Goal: Communication & Community: Answer question/provide support

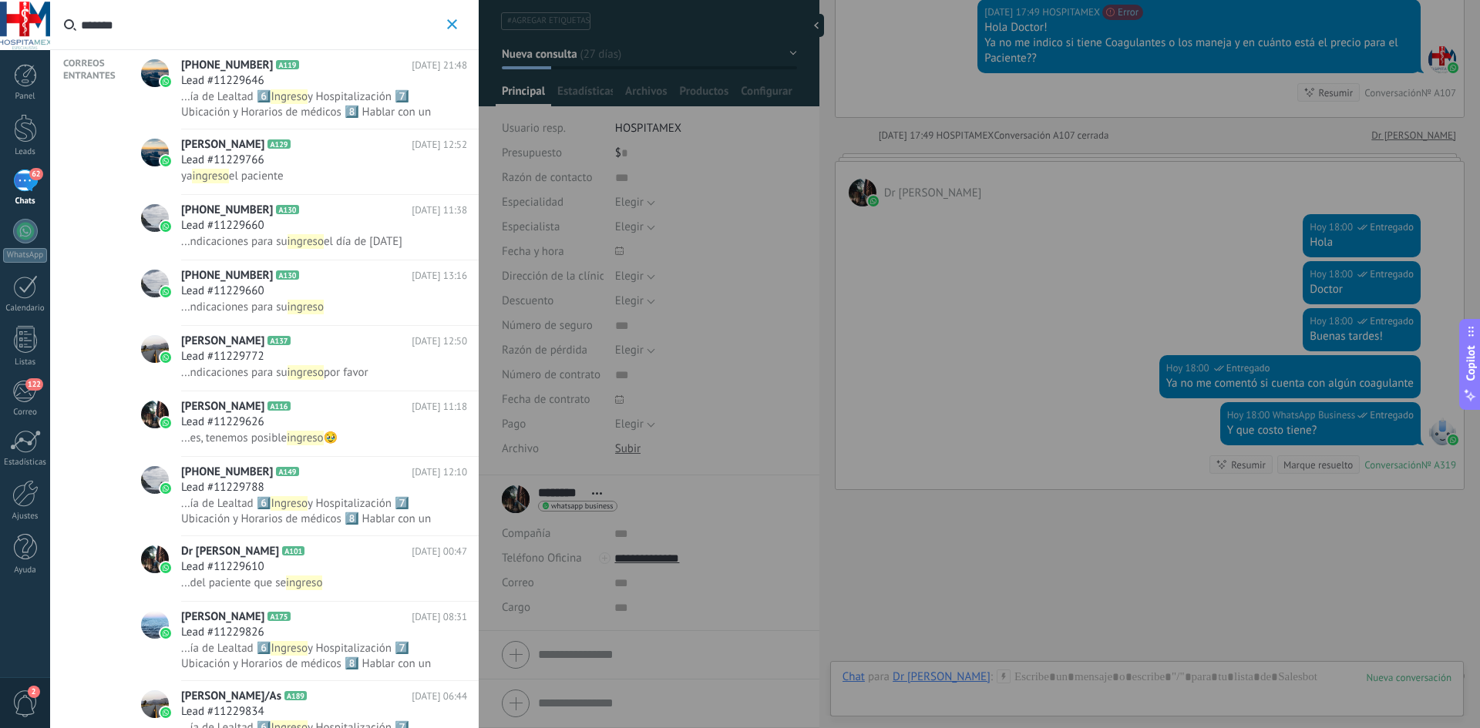
scroll to position [23, 0]
click at [451, 24] on icon "button" at bounding box center [452, 24] width 10 height 10
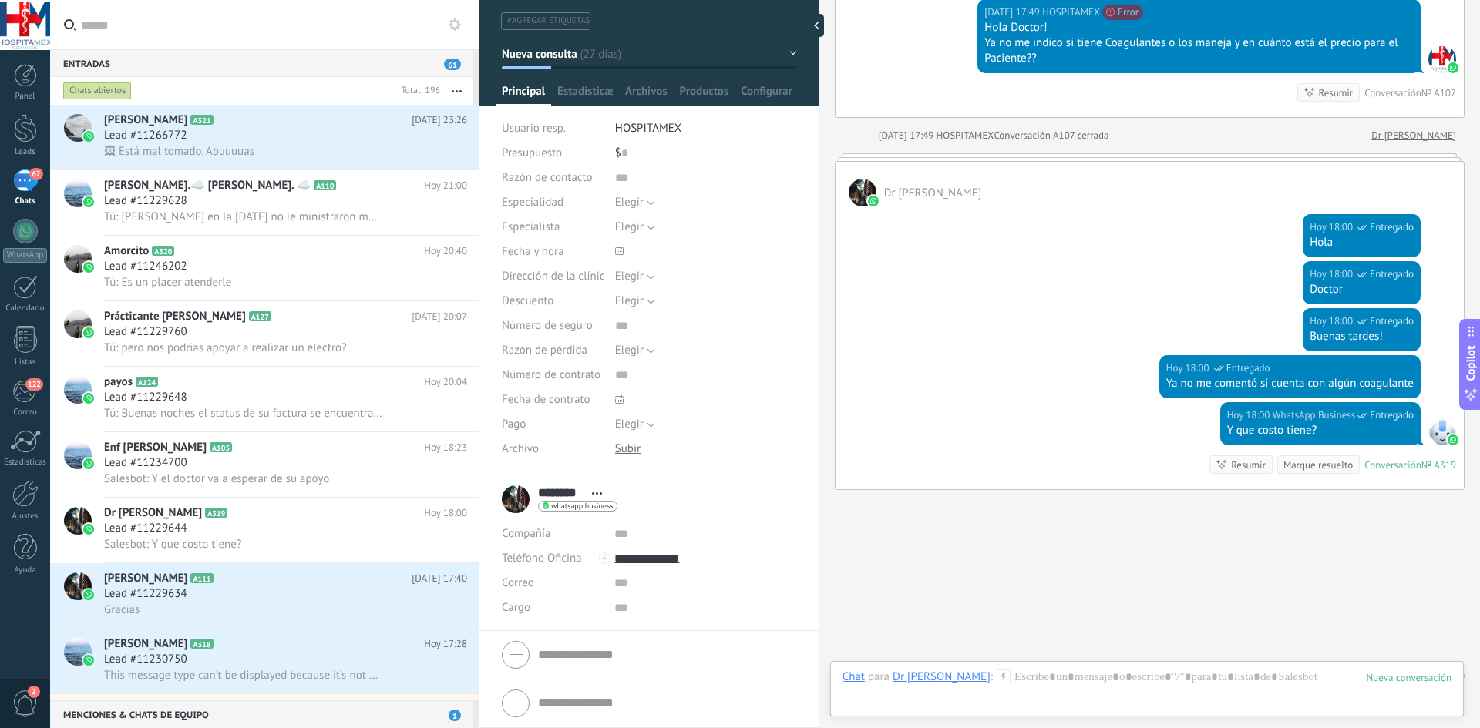
click at [192, 40] on input "*******" at bounding box center [273, 24] width 385 height 49
type input "**"
click at [192, 605] on div "Gracias" at bounding box center [285, 610] width 363 height 16
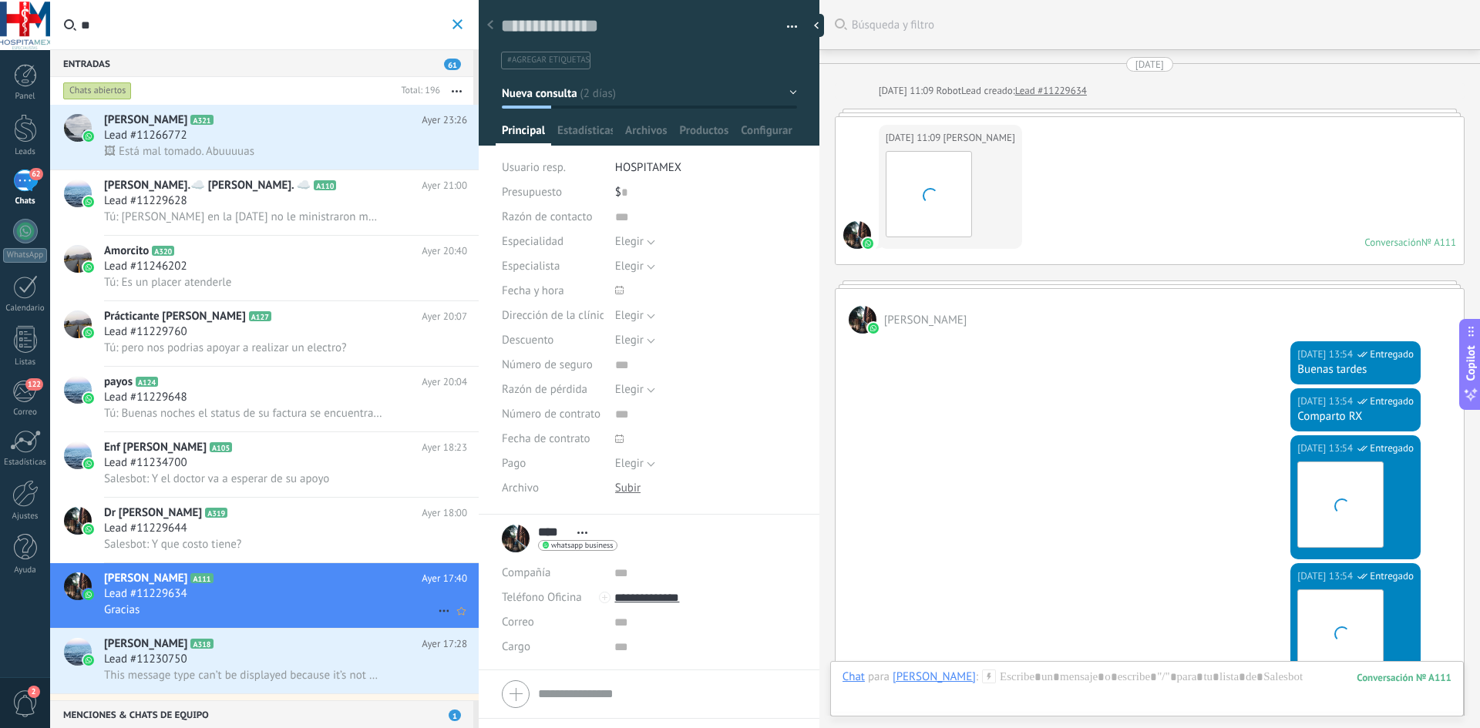
scroll to position [1740, 0]
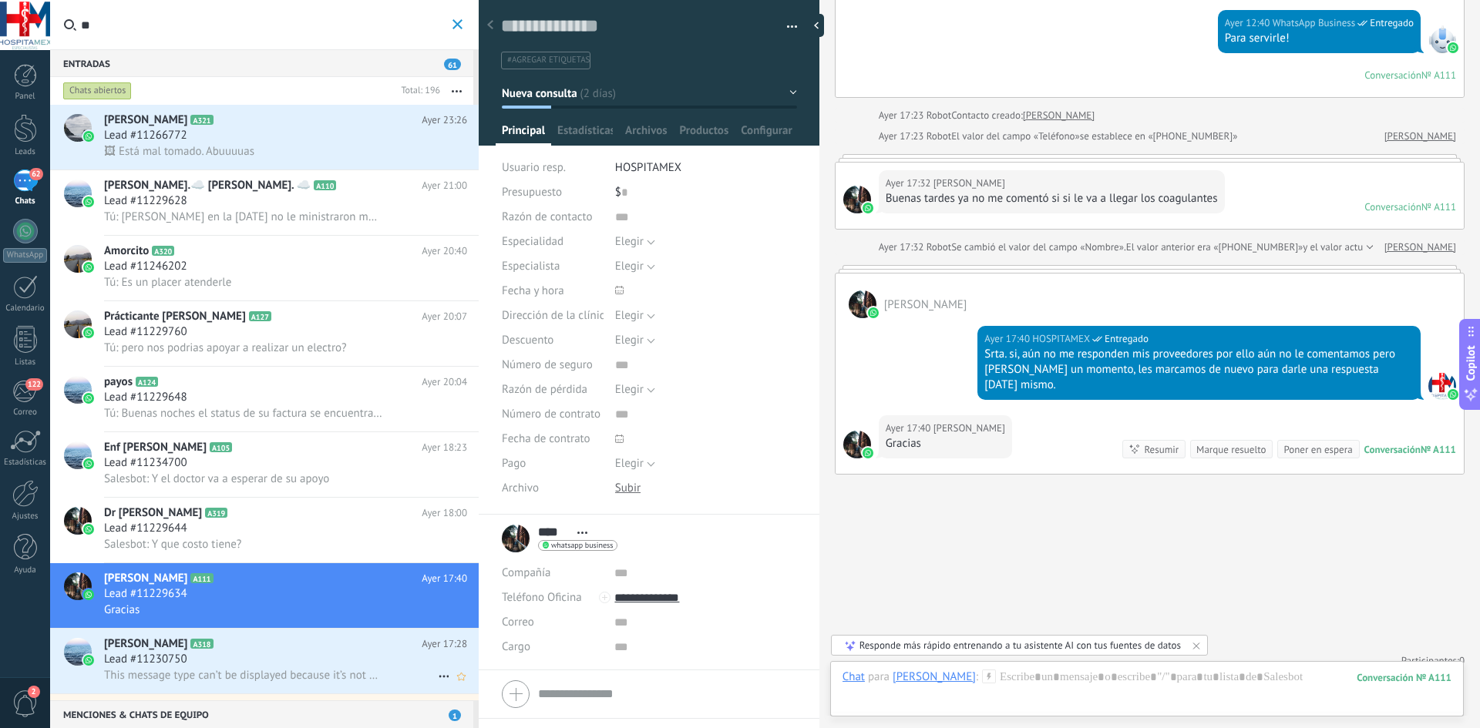
click at [256, 662] on div "Lead #11230750" at bounding box center [285, 659] width 363 height 15
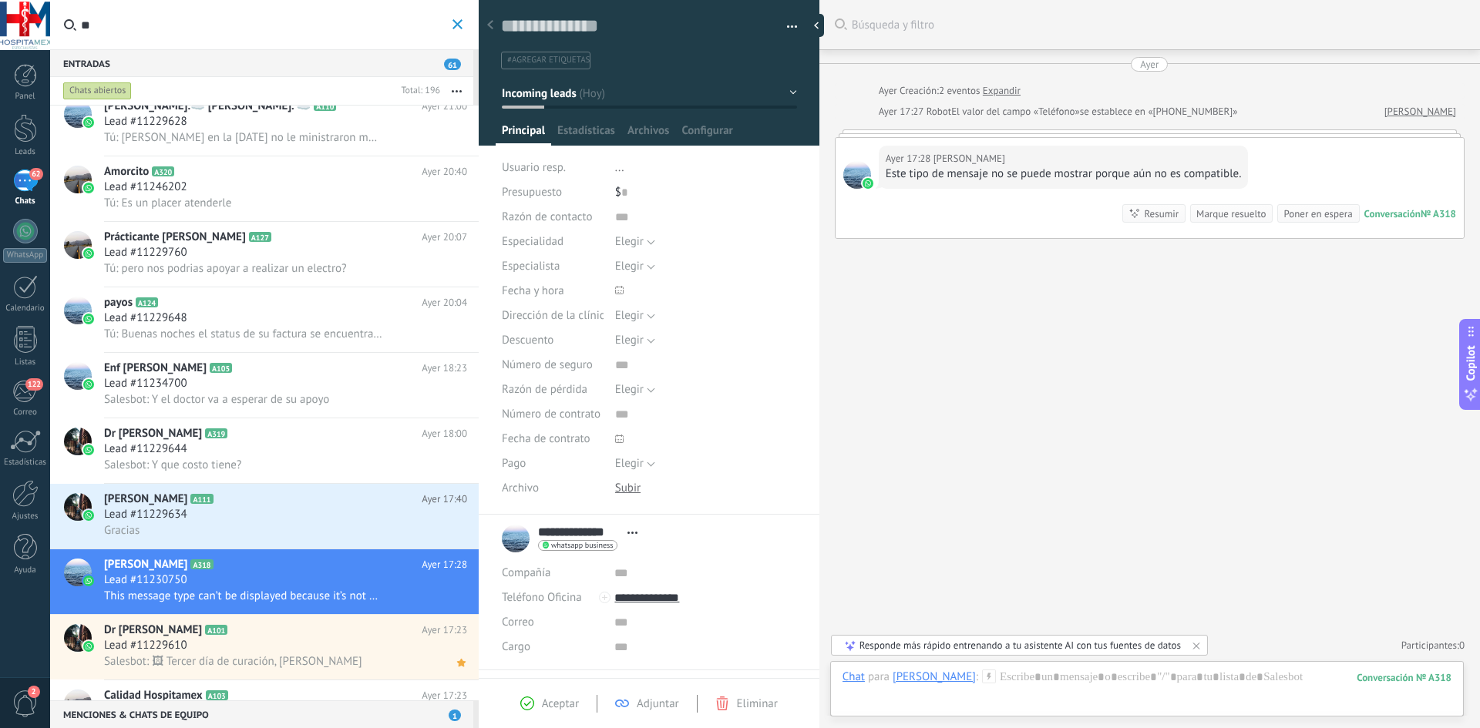
scroll to position [232, 0]
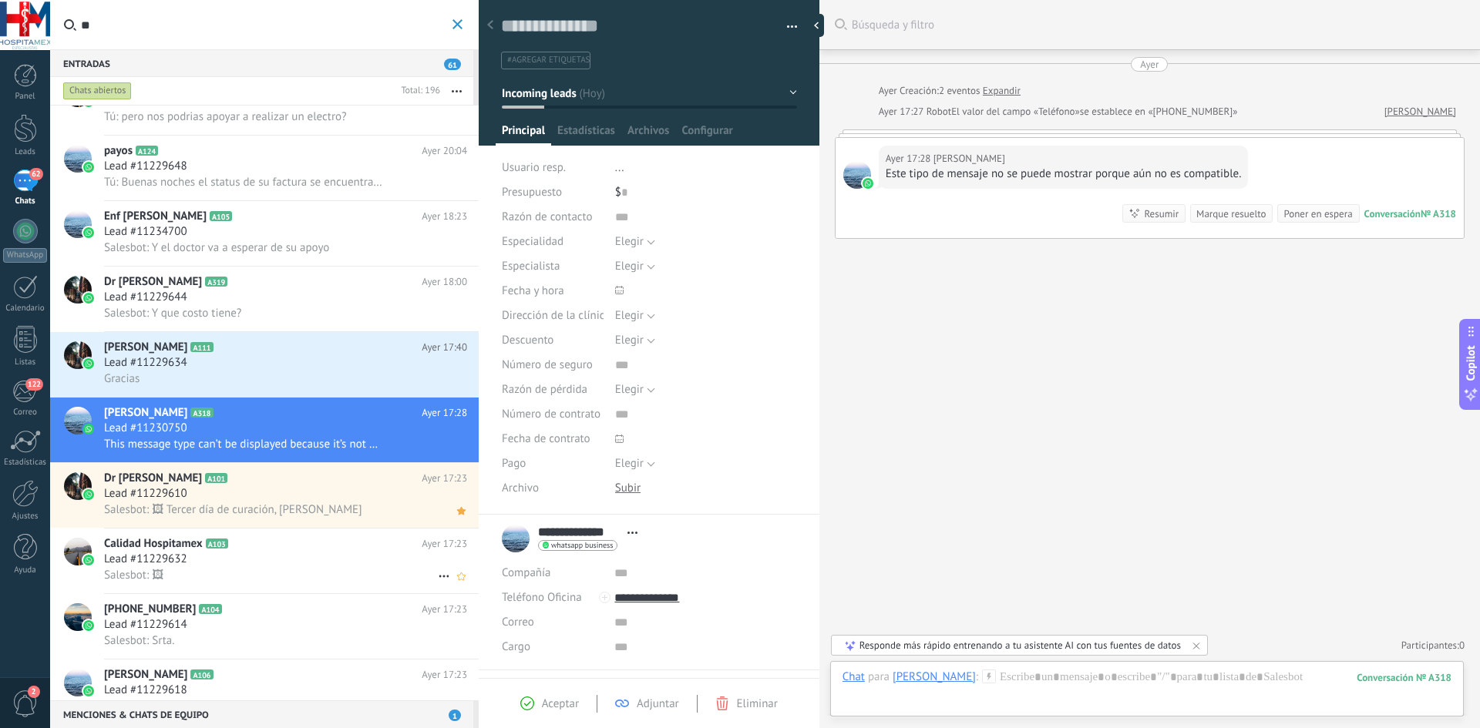
click at [292, 530] on div "Calidad Hospitamex A103 [DATE] 17:23 Lead #11229632 Salesbot: 🖼" at bounding box center [291, 561] width 375 height 65
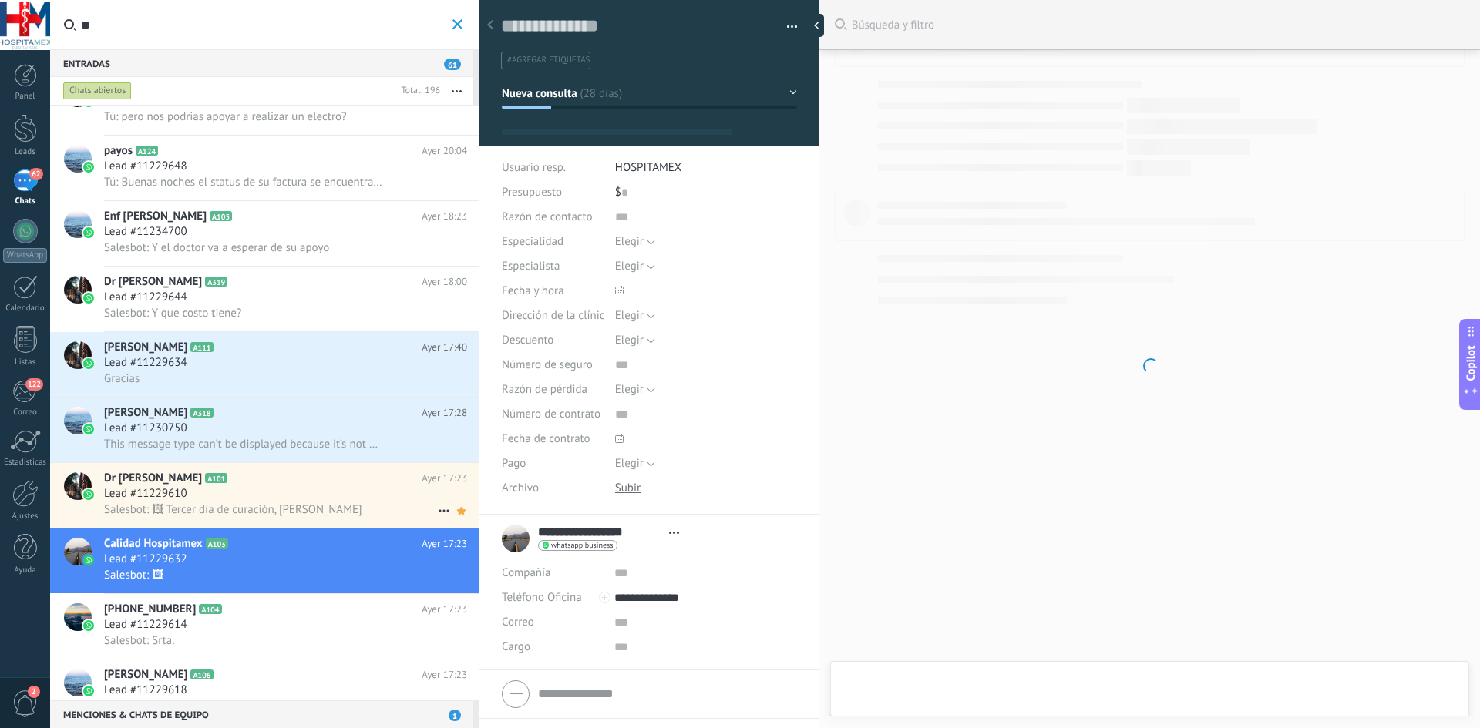
click at [339, 499] on div "Lead #11229610" at bounding box center [285, 493] width 363 height 15
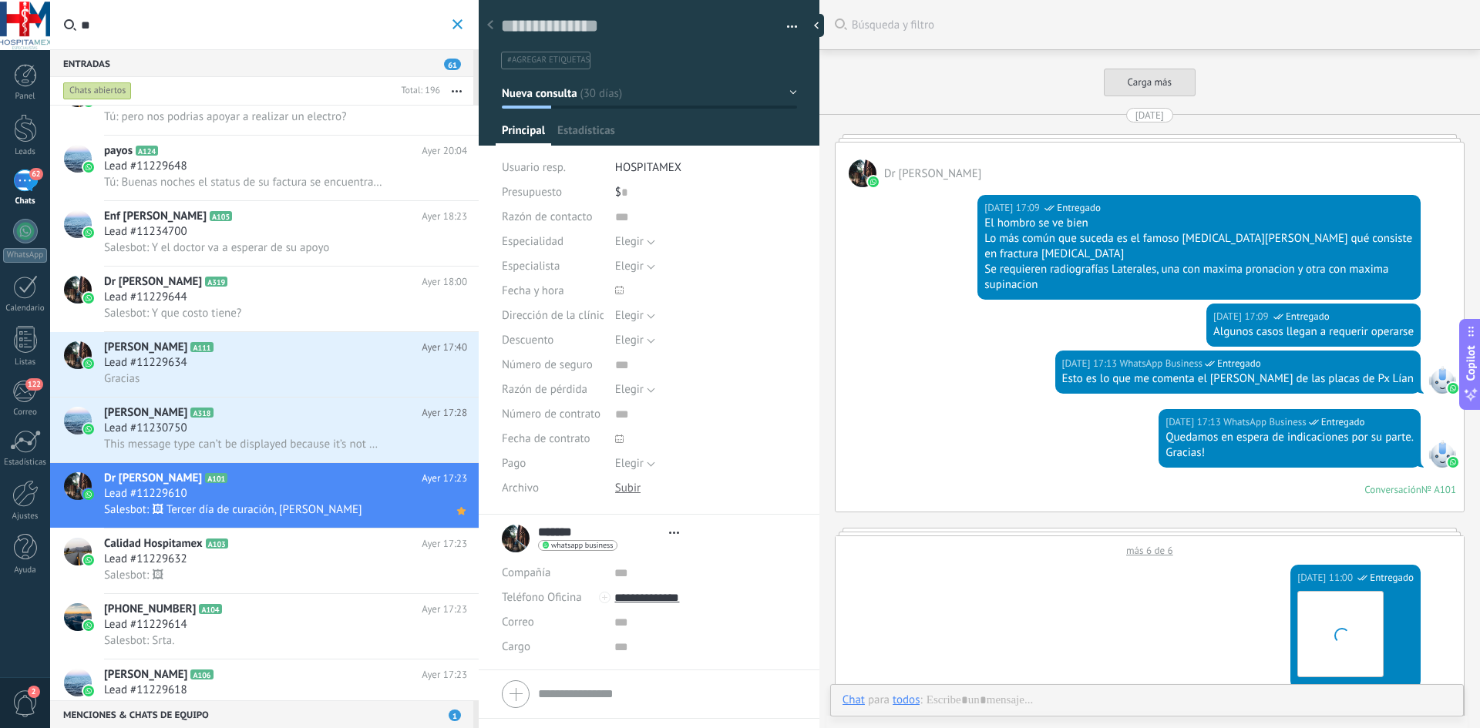
type textarea "**********"
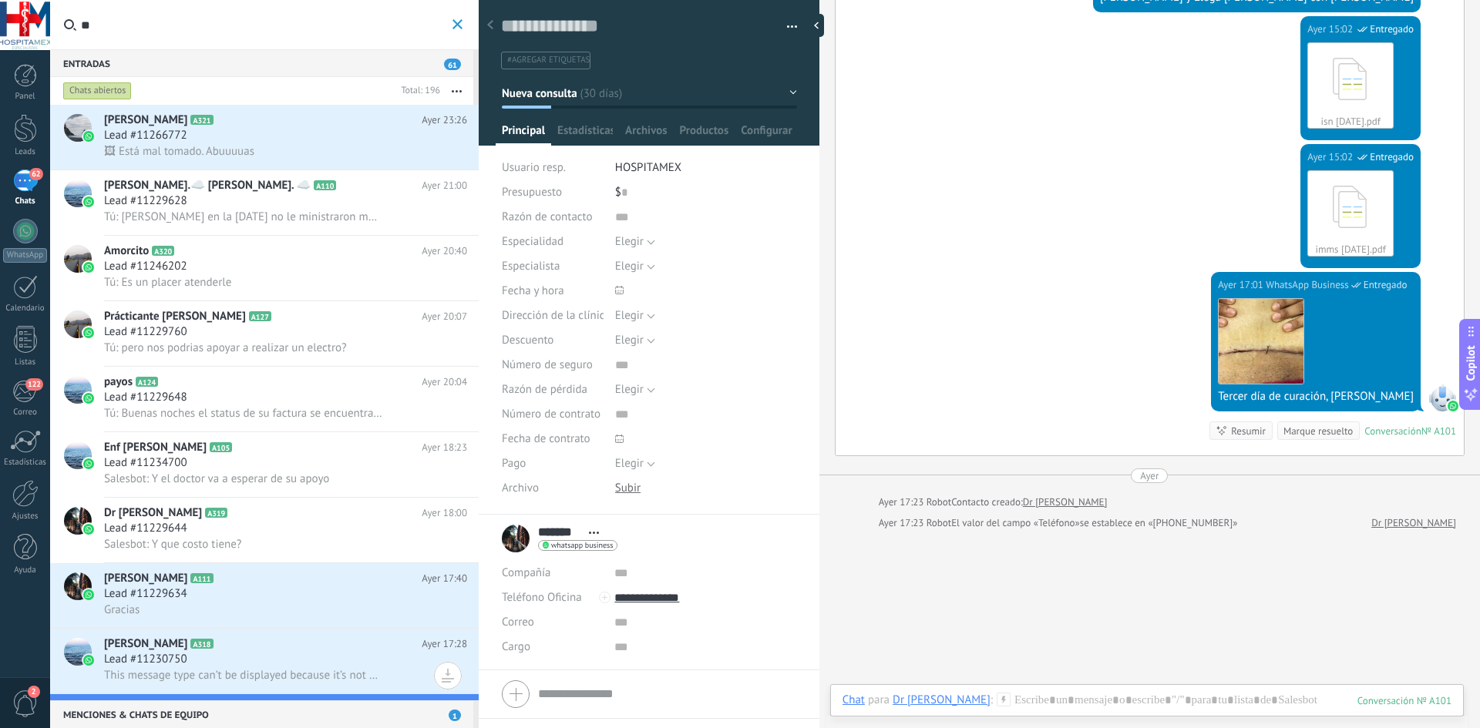
click at [156, 34] on input "**" at bounding box center [265, 24] width 368 height 49
click at [70, 30] on icon at bounding box center [70, 25] width 12 height 12
click at [81, 30] on input "**" at bounding box center [265, 24] width 368 height 49
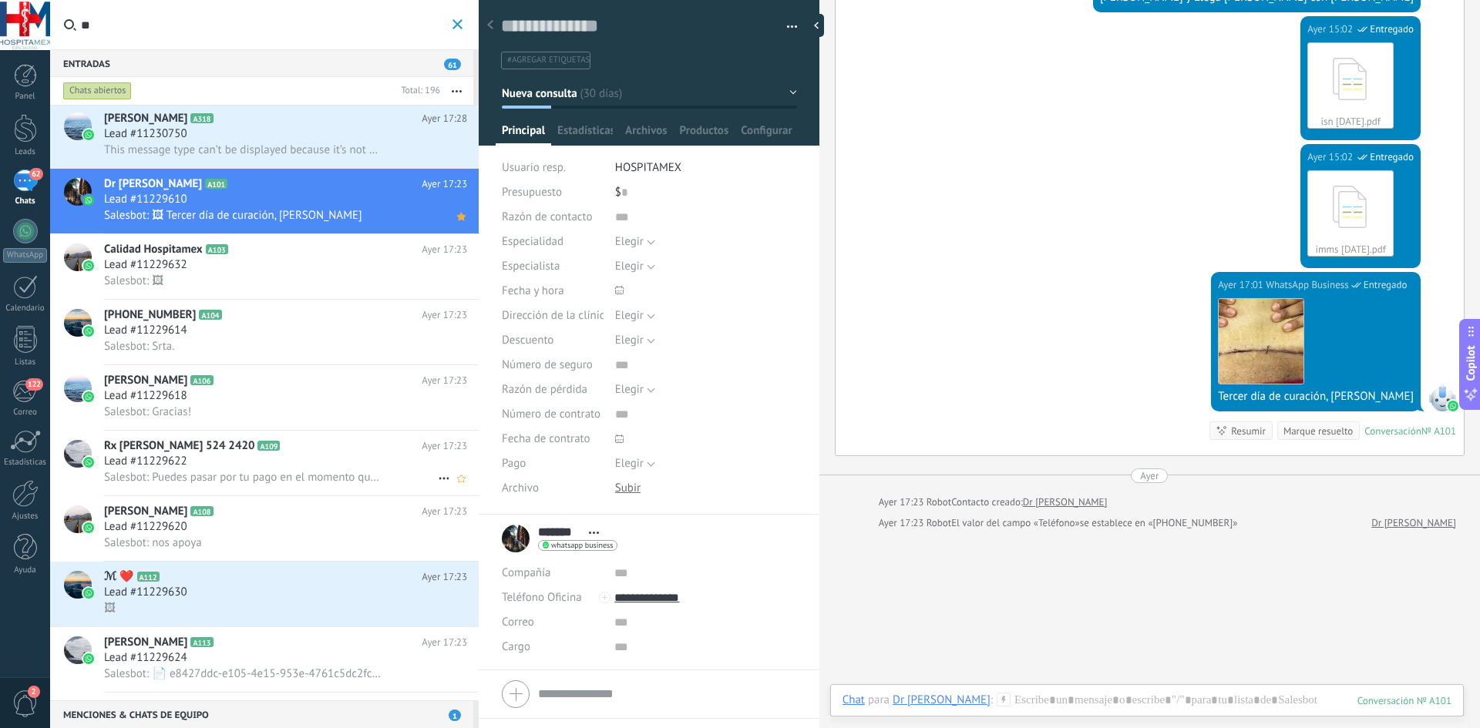
scroll to position [848, 0]
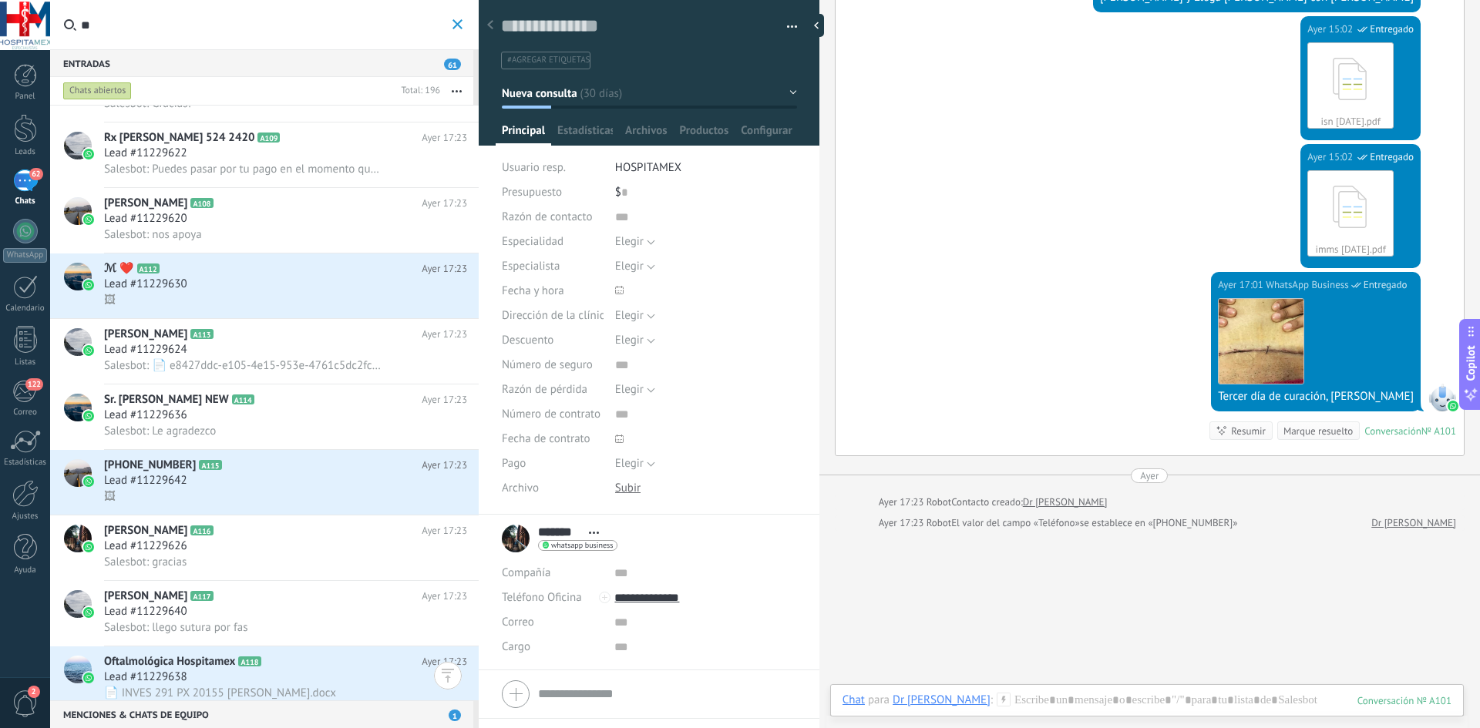
click at [449, 22] on button "**" at bounding box center [458, 24] width 18 height 19
click at [188, 20] on input "**" at bounding box center [273, 24] width 385 height 49
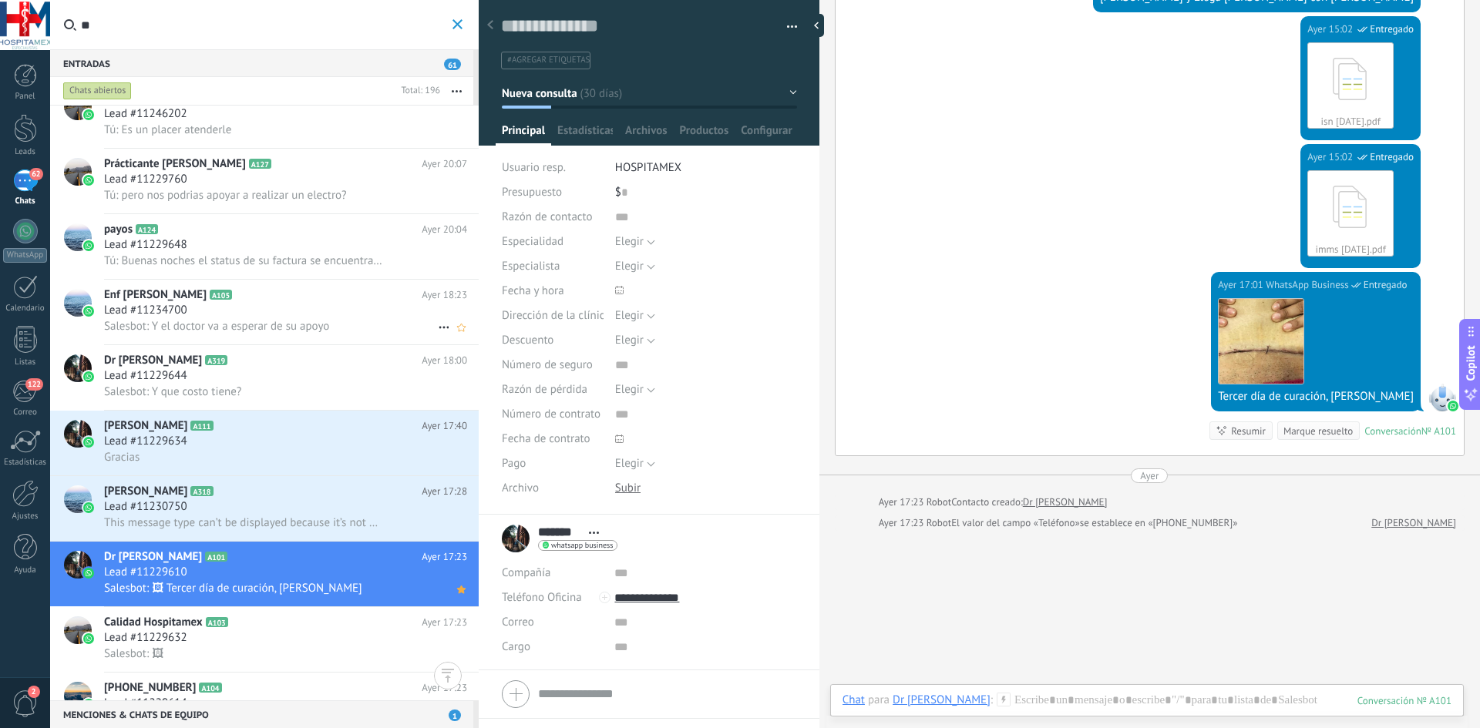
scroll to position [0, 0]
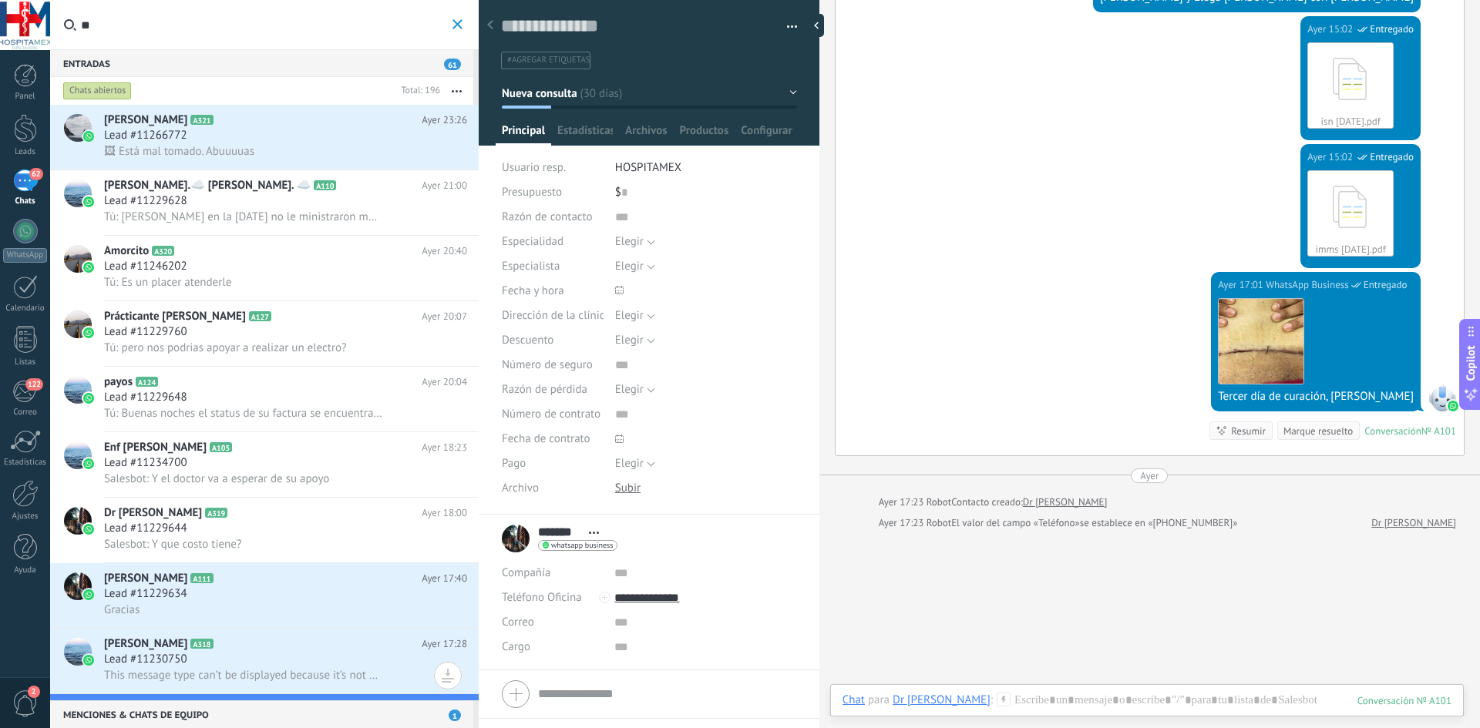
type input "**"
click at [109, 83] on div "Chats abiertos" at bounding box center [97, 91] width 69 height 18
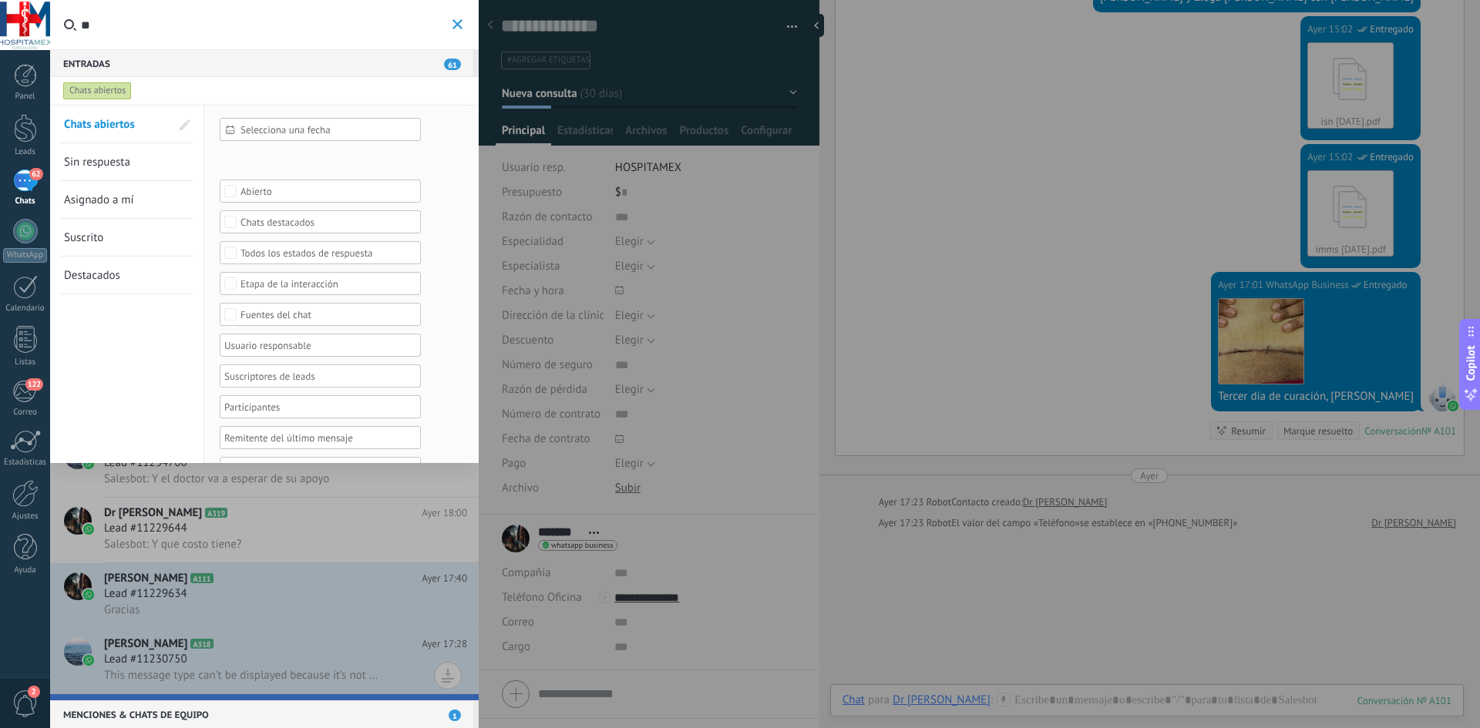
click at [452, 28] on icon "button" at bounding box center [457, 24] width 10 height 10
click at [99, 92] on div "Chats abiertos" at bounding box center [97, 91] width 69 height 18
click at [450, 66] on span "61" at bounding box center [452, 65] width 17 height 12
click at [67, 27] on use at bounding box center [70, 24] width 12 height 12
click at [81, 27] on input "**" at bounding box center [273, 24] width 385 height 49
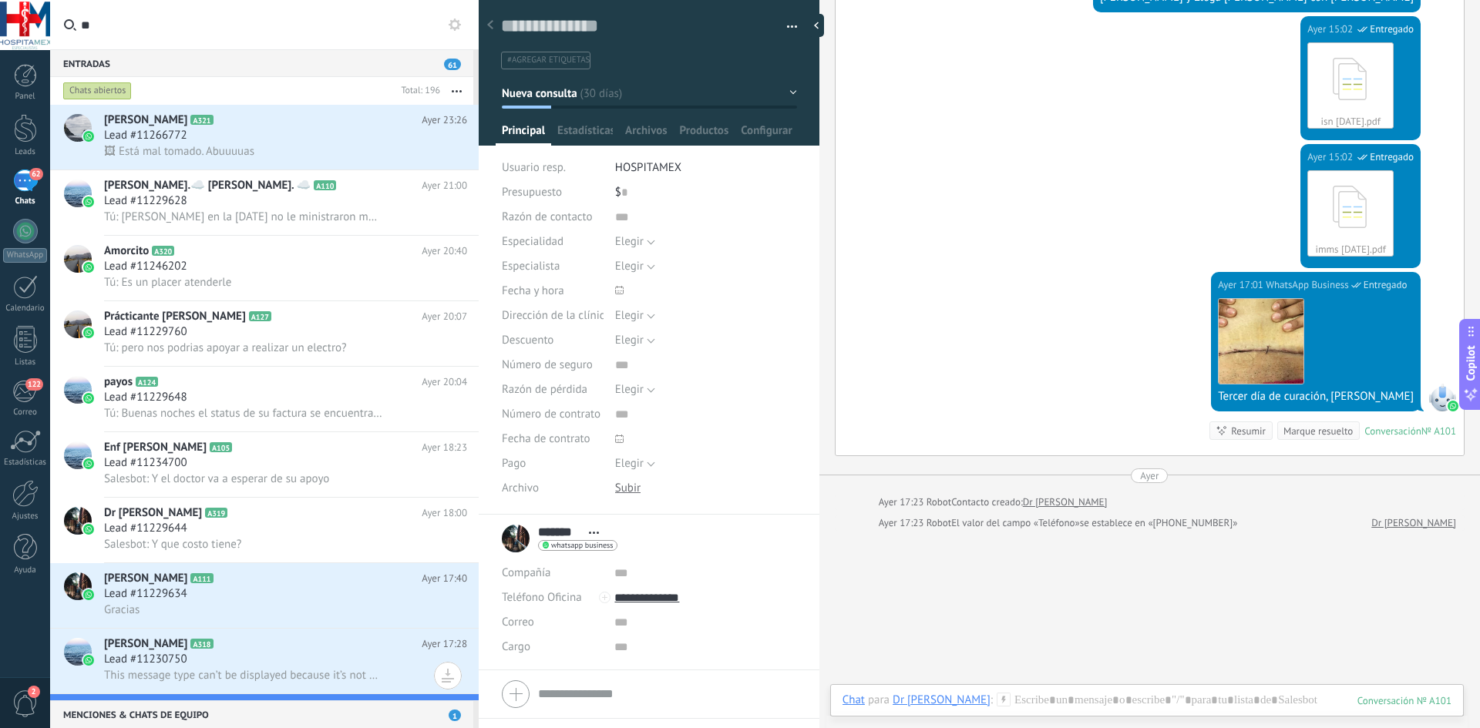
click at [207, 30] on input "**" at bounding box center [273, 24] width 385 height 49
click at [167, 24] on input "**" at bounding box center [273, 24] width 385 height 49
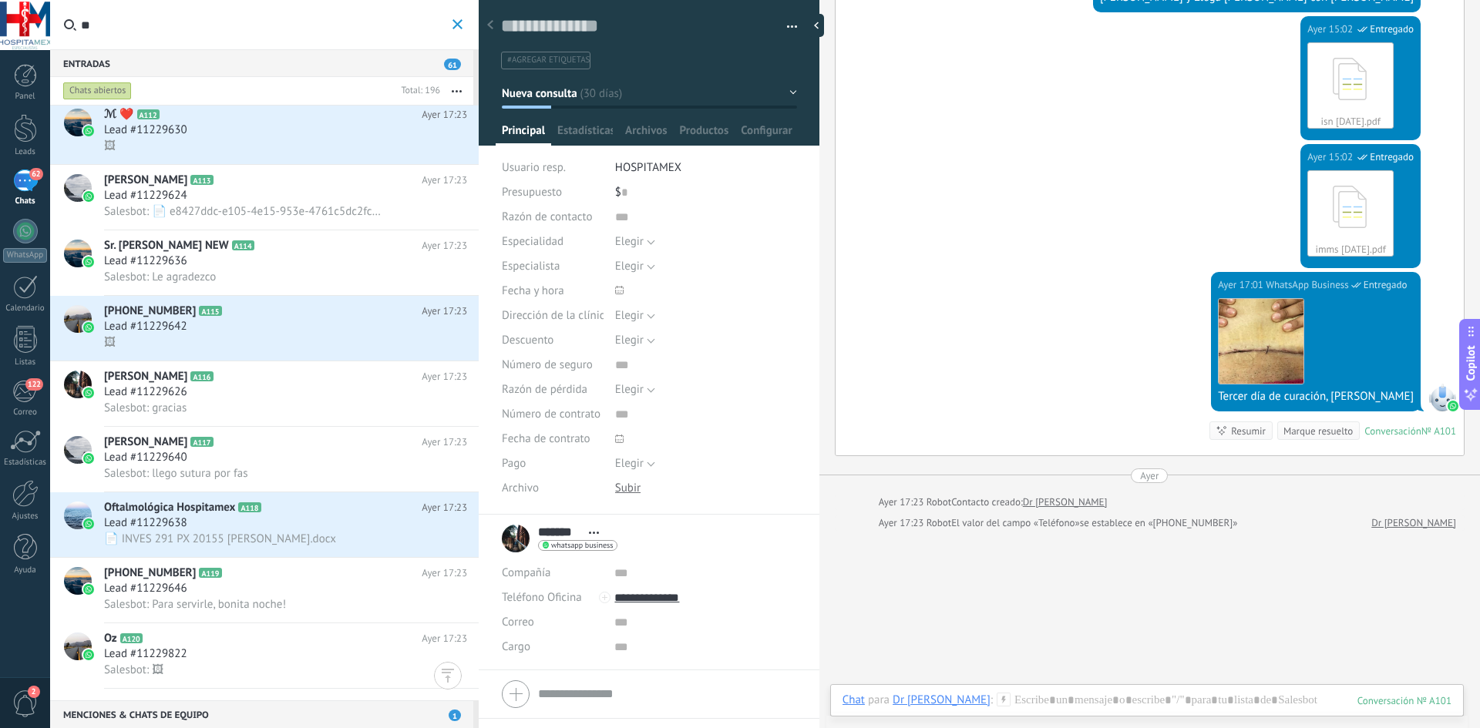
scroll to position [386, 0]
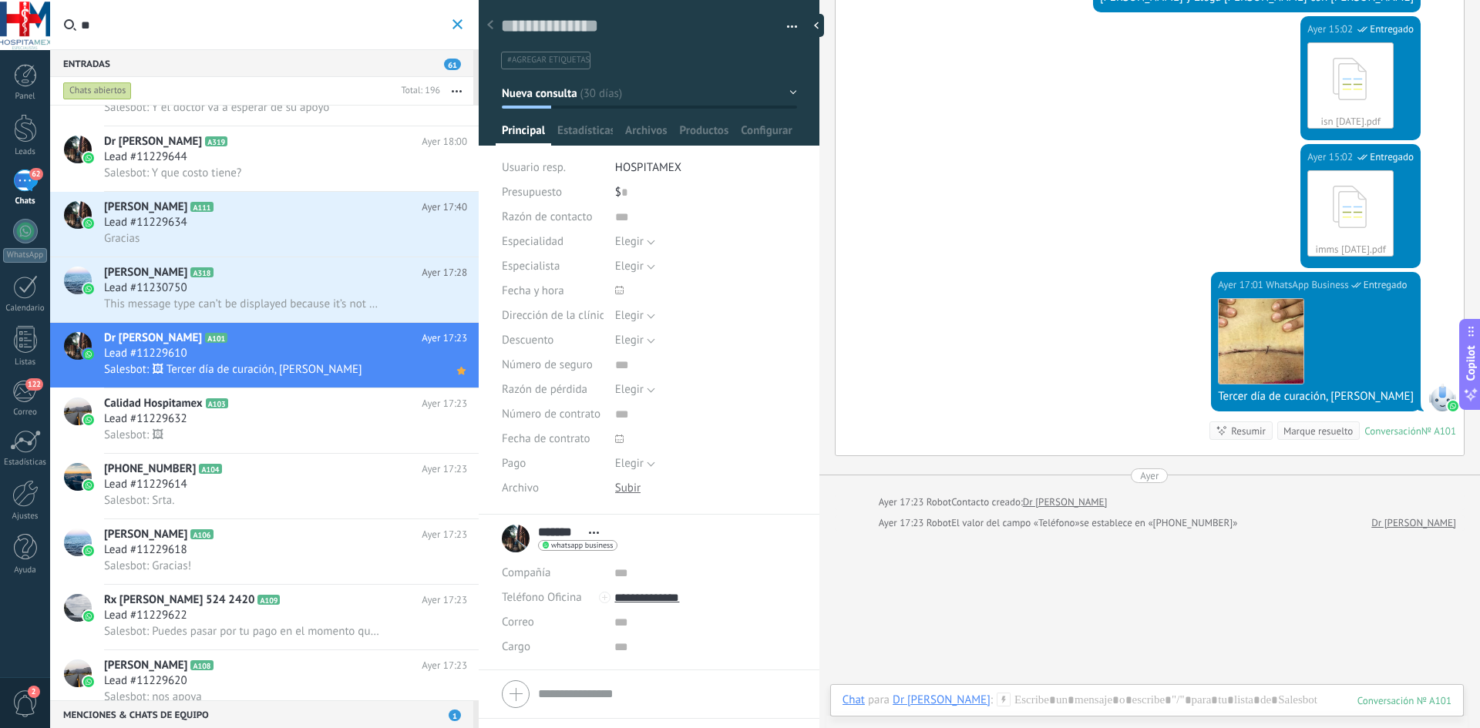
type input "*"
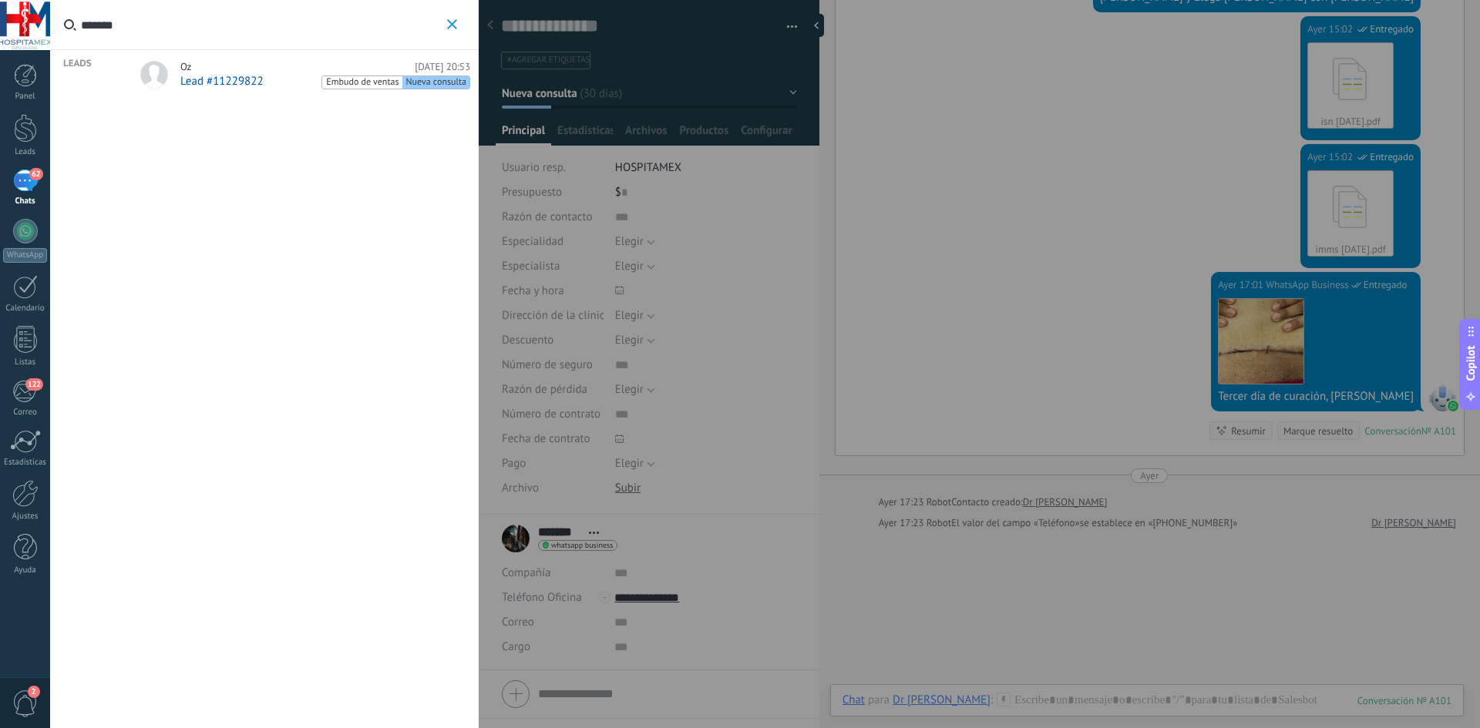
type input "*******"
click at [233, 72] on div "Oz [DATE] 20:53" at bounding box center [325, 67] width 290 height 12
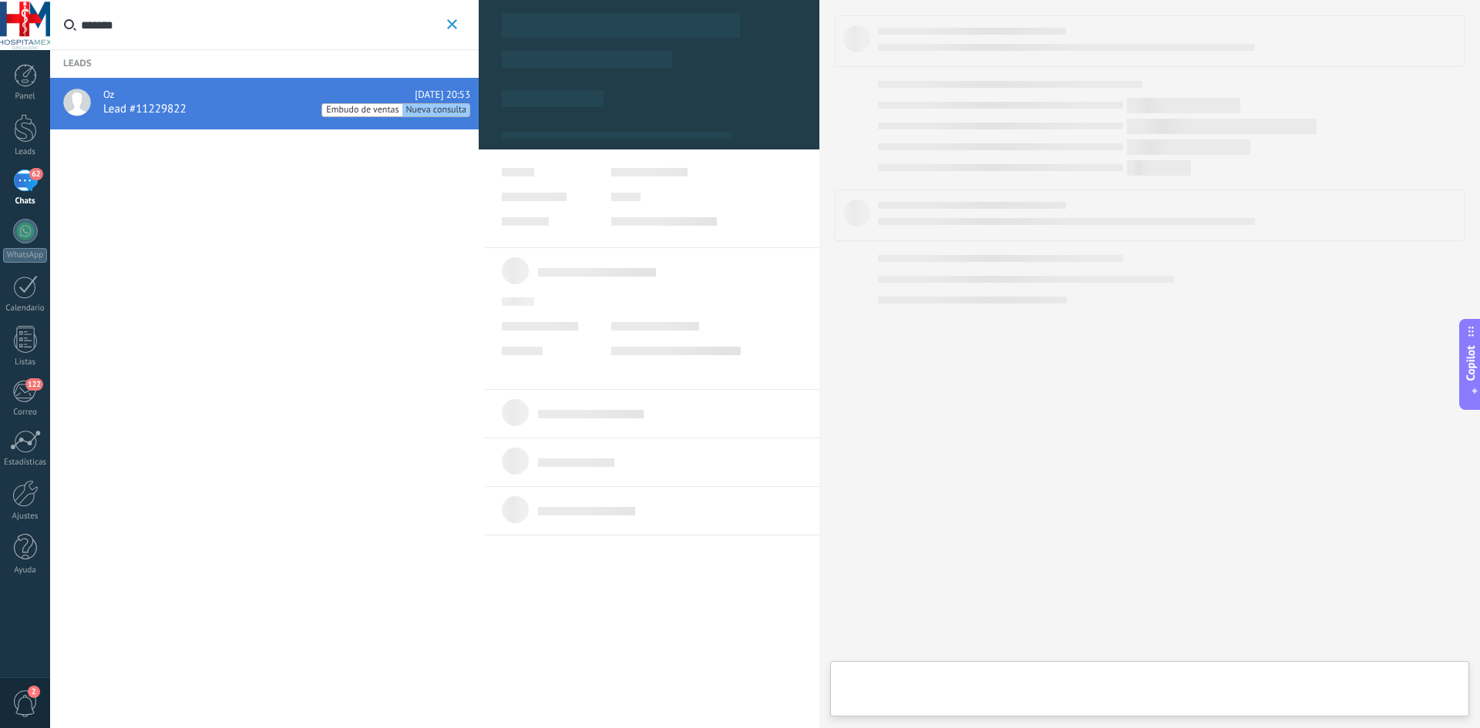
click at [233, 72] on div at bounding box center [740, 364] width 1480 height 728
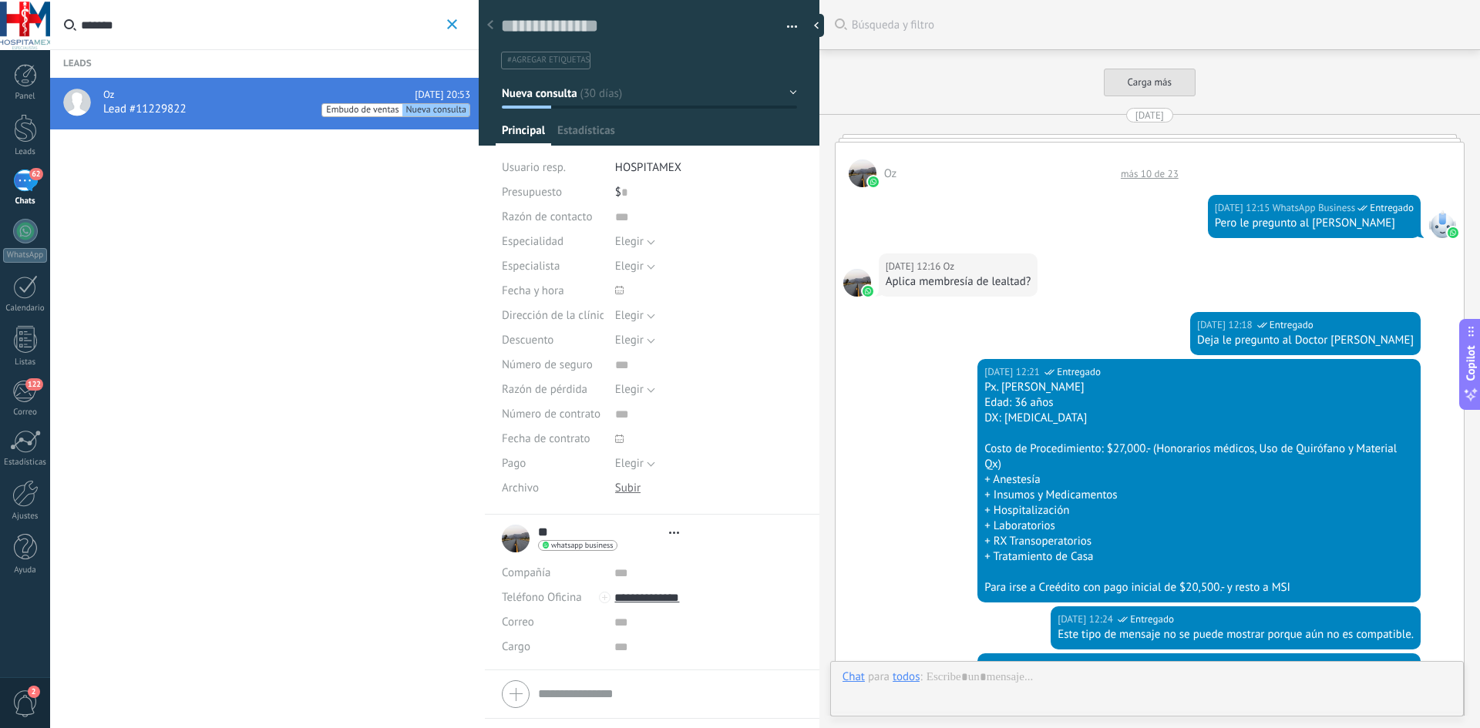
type textarea "**********"
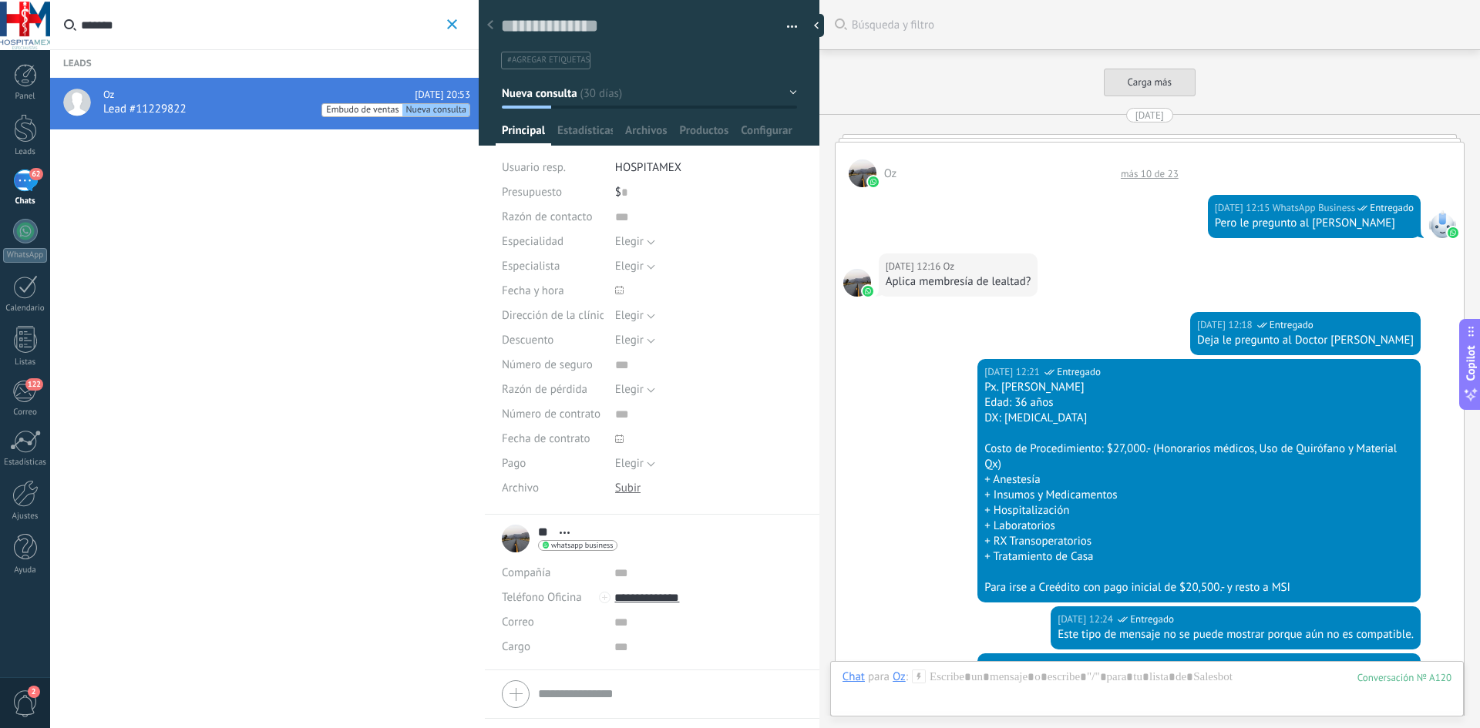
scroll to position [9153, 0]
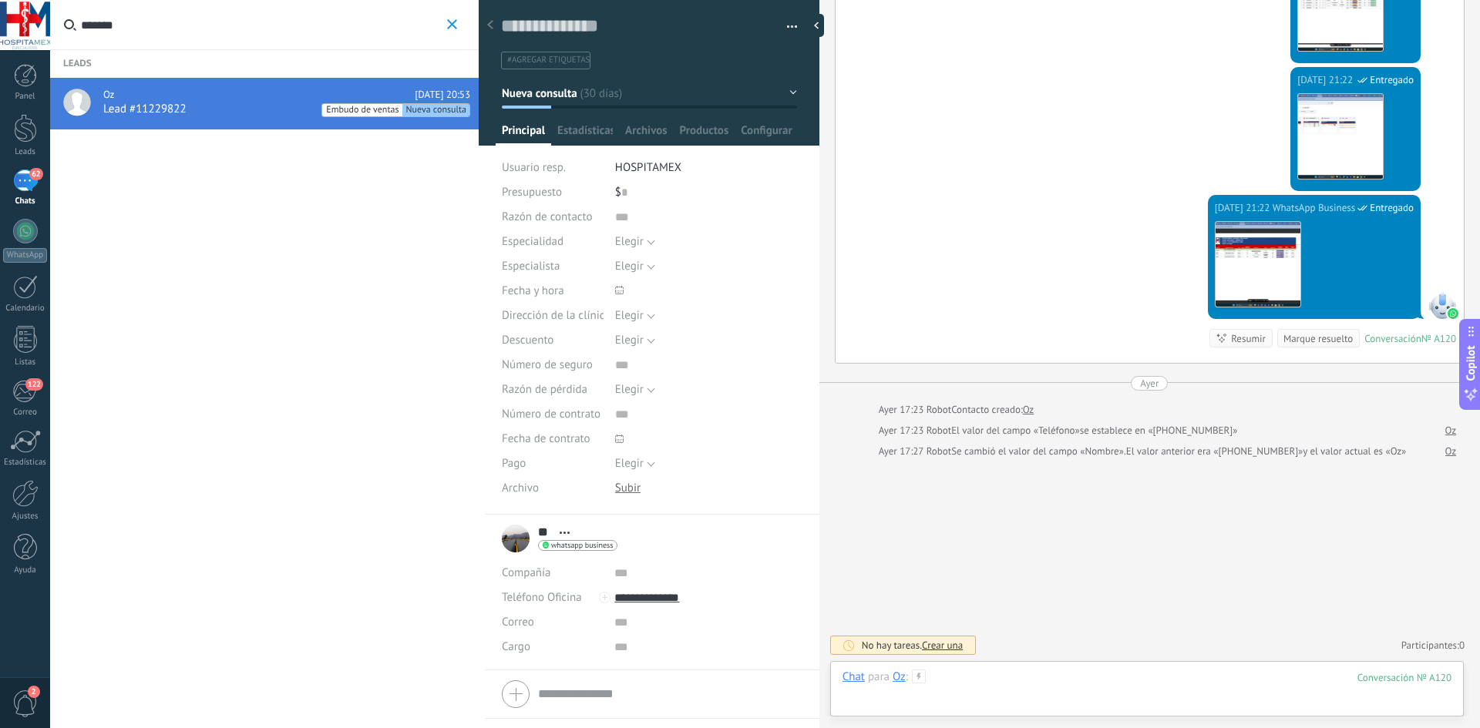
click at [978, 691] on div at bounding box center [1146, 693] width 609 height 46
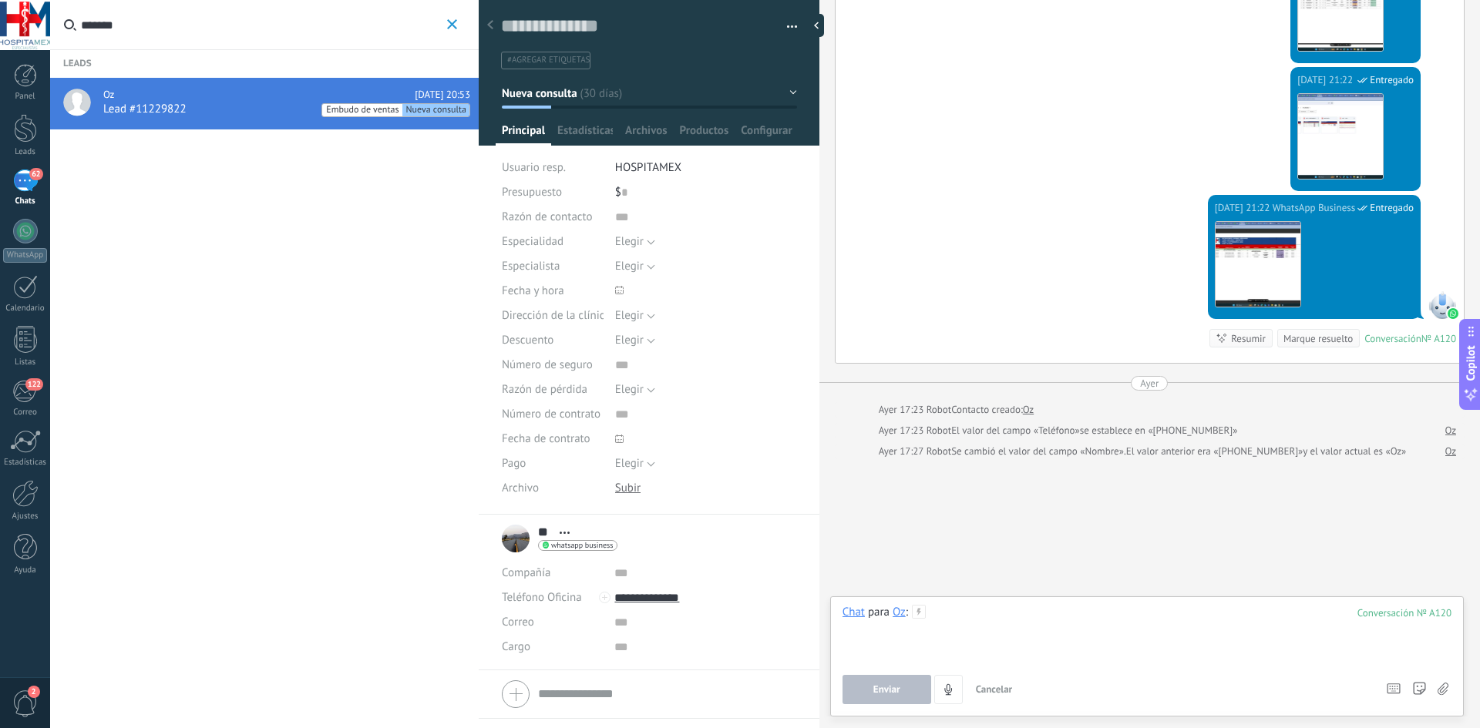
paste div
click at [897, 687] on span "Enviar" at bounding box center [886, 689] width 27 height 11
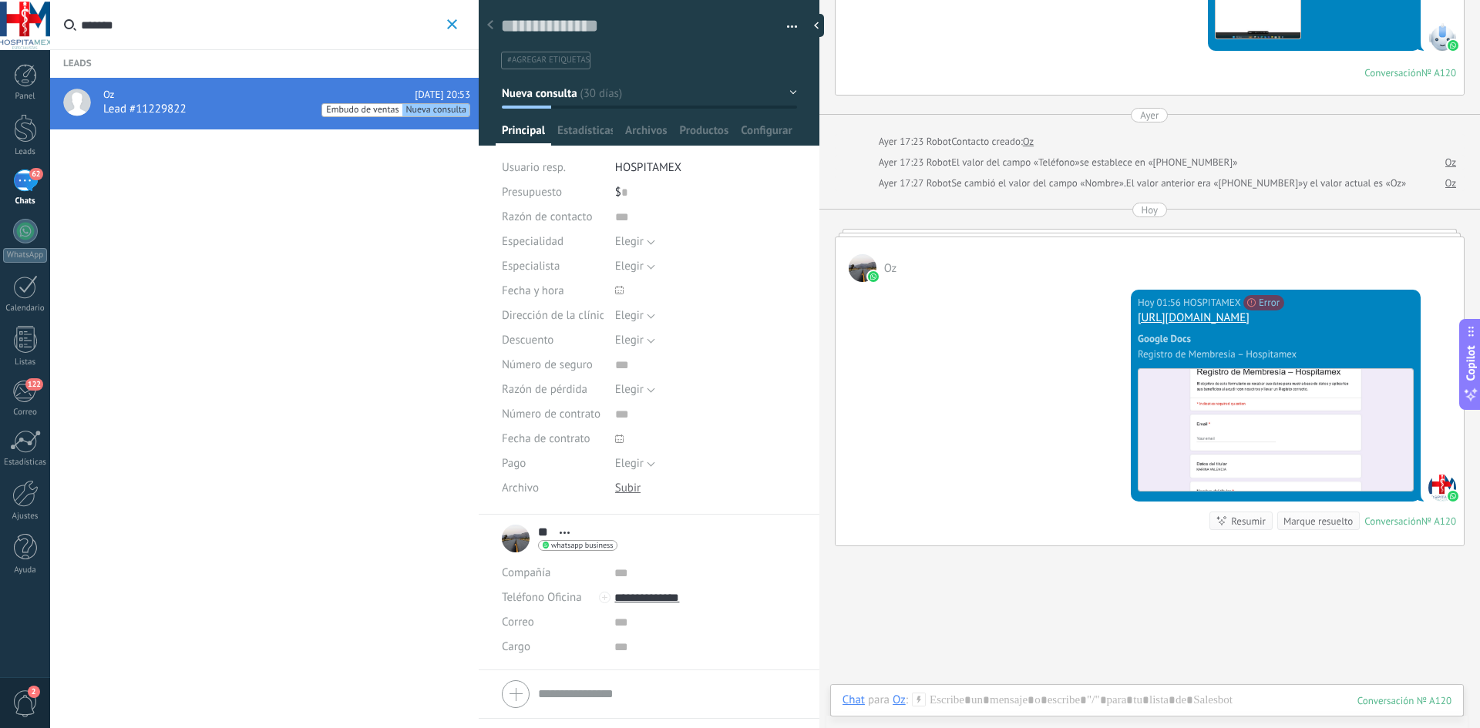
scroll to position [9524, 0]
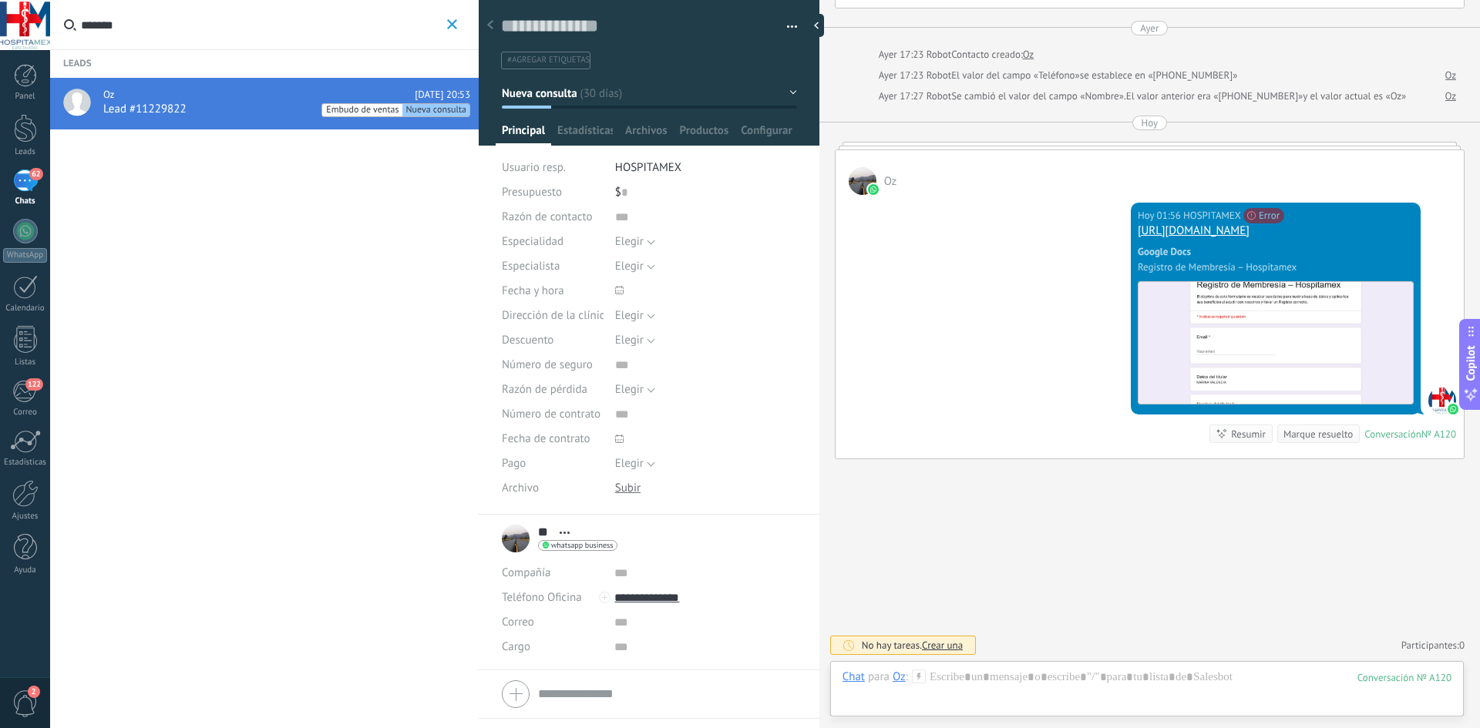
click at [1252, 432] on div "Resumir" at bounding box center [1248, 434] width 35 height 15
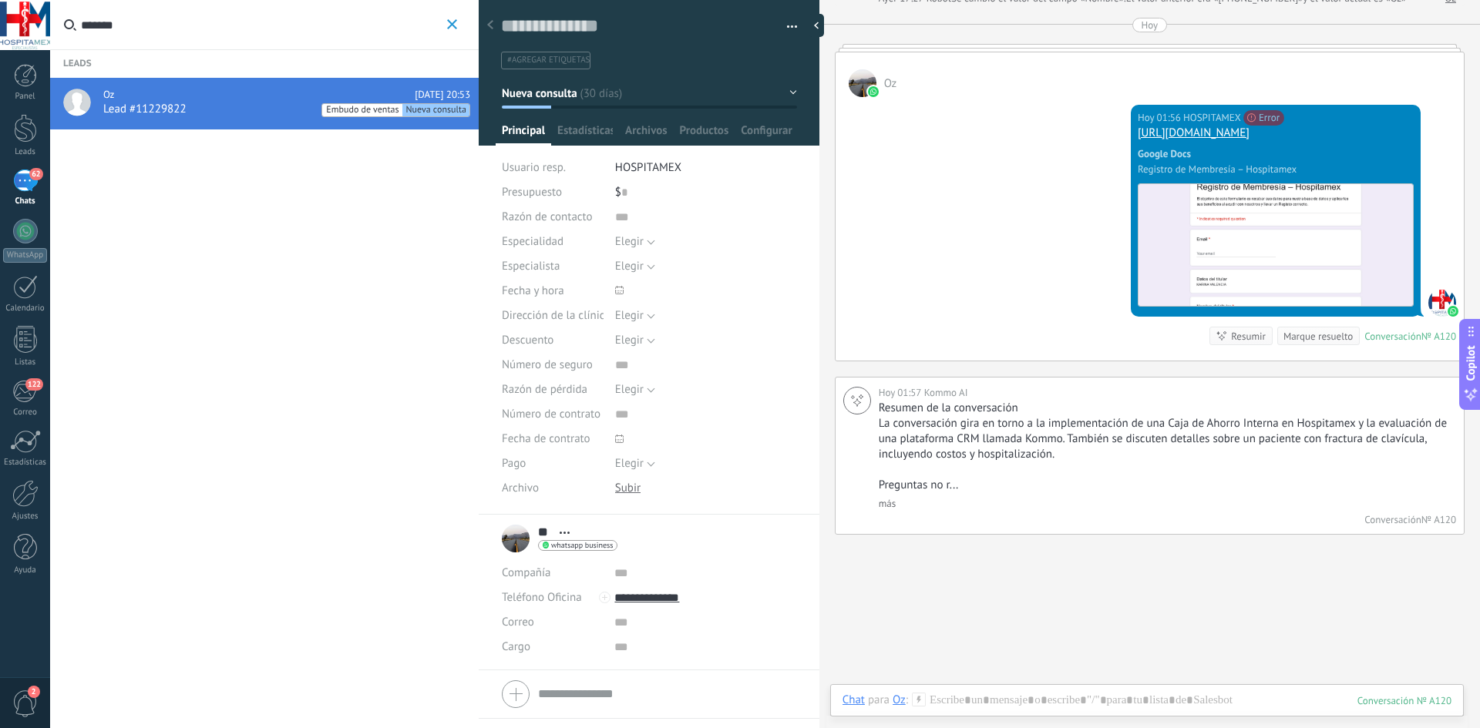
scroll to position [9594, 0]
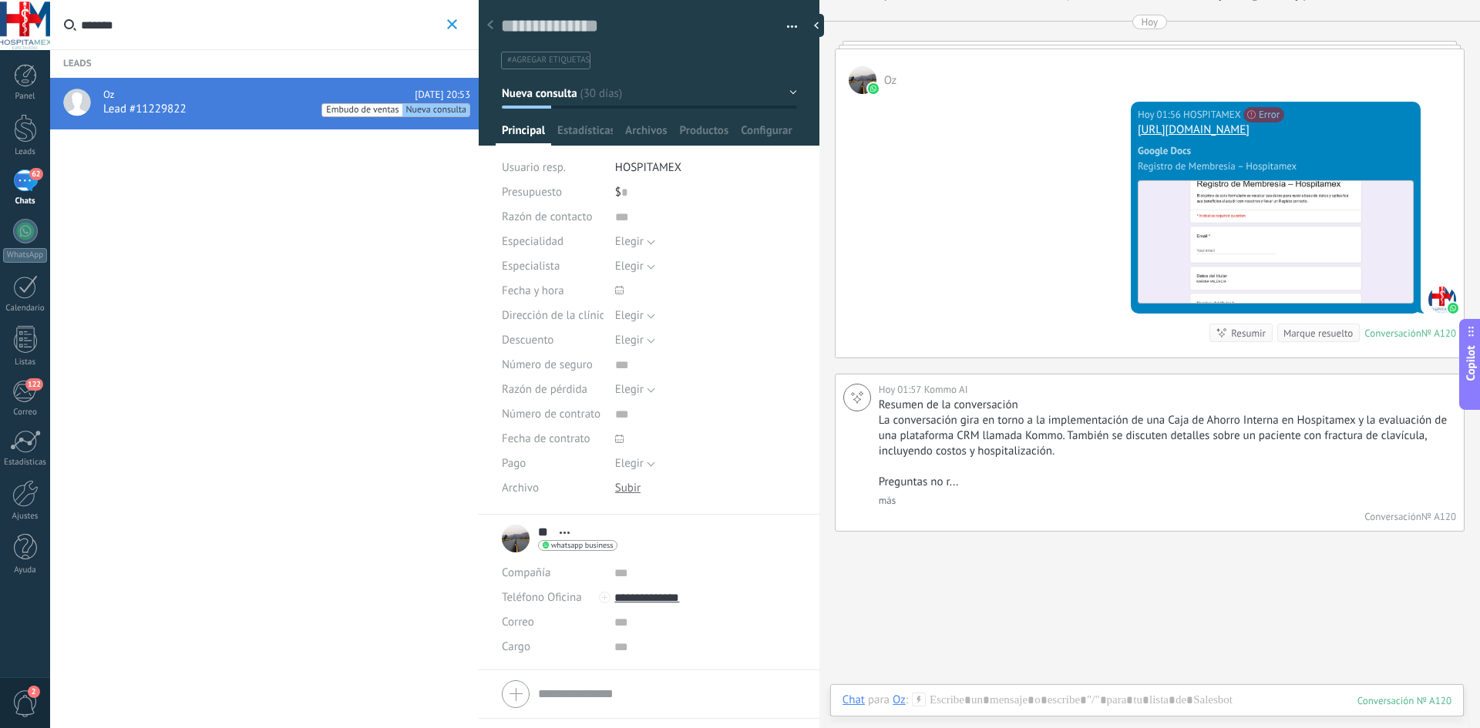
click at [937, 358] on div "[DATE] 01:56 HOSPITAMEX No se puede enviar tu mensaje. El destinatario ha estad…" at bounding box center [1149, 226] width 628 height 264
click at [369, 115] on span "Embudo de ventas" at bounding box center [361, 110] width 79 height 13
click at [427, 113] on span "Nueva consulta" at bounding box center [436, 110] width 68 height 13
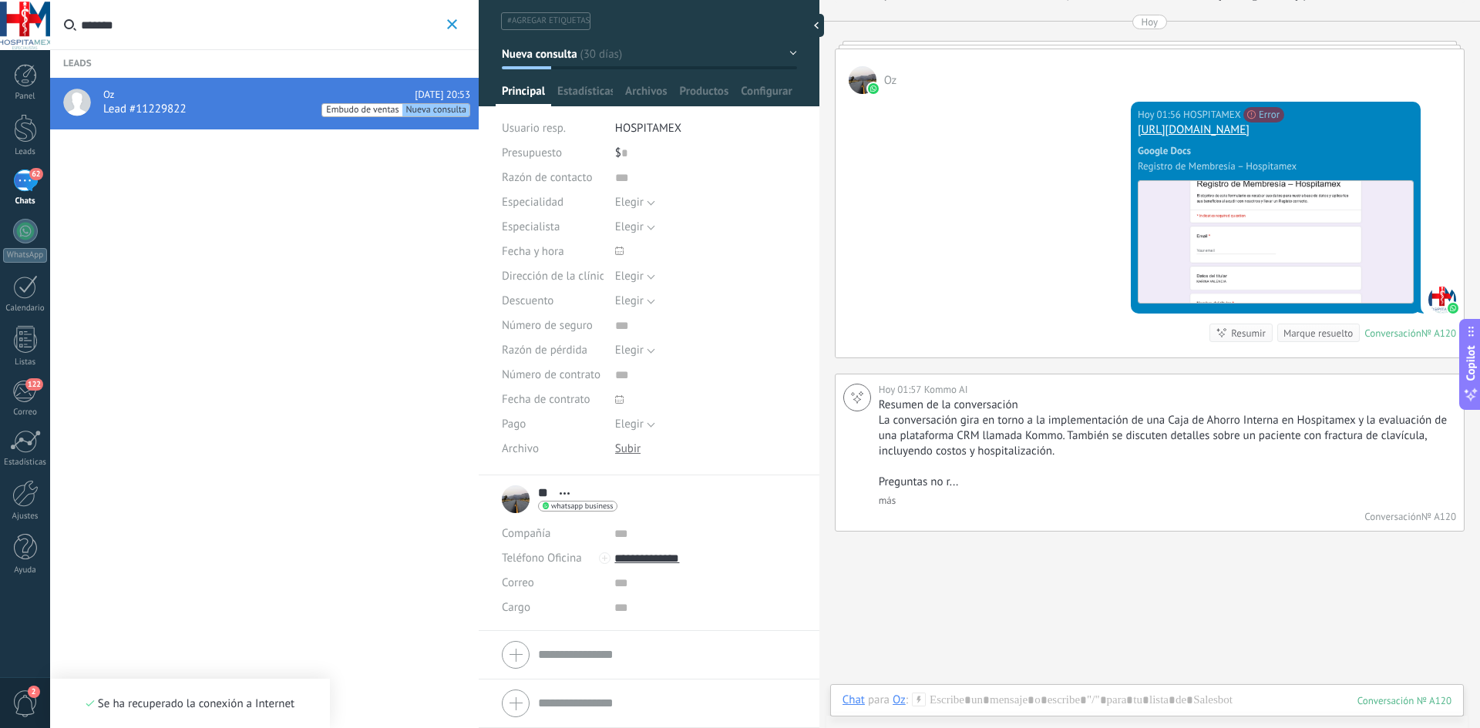
scroll to position [0, 0]
click at [512, 709] on div at bounding box center [649, 703] width 294 height 39
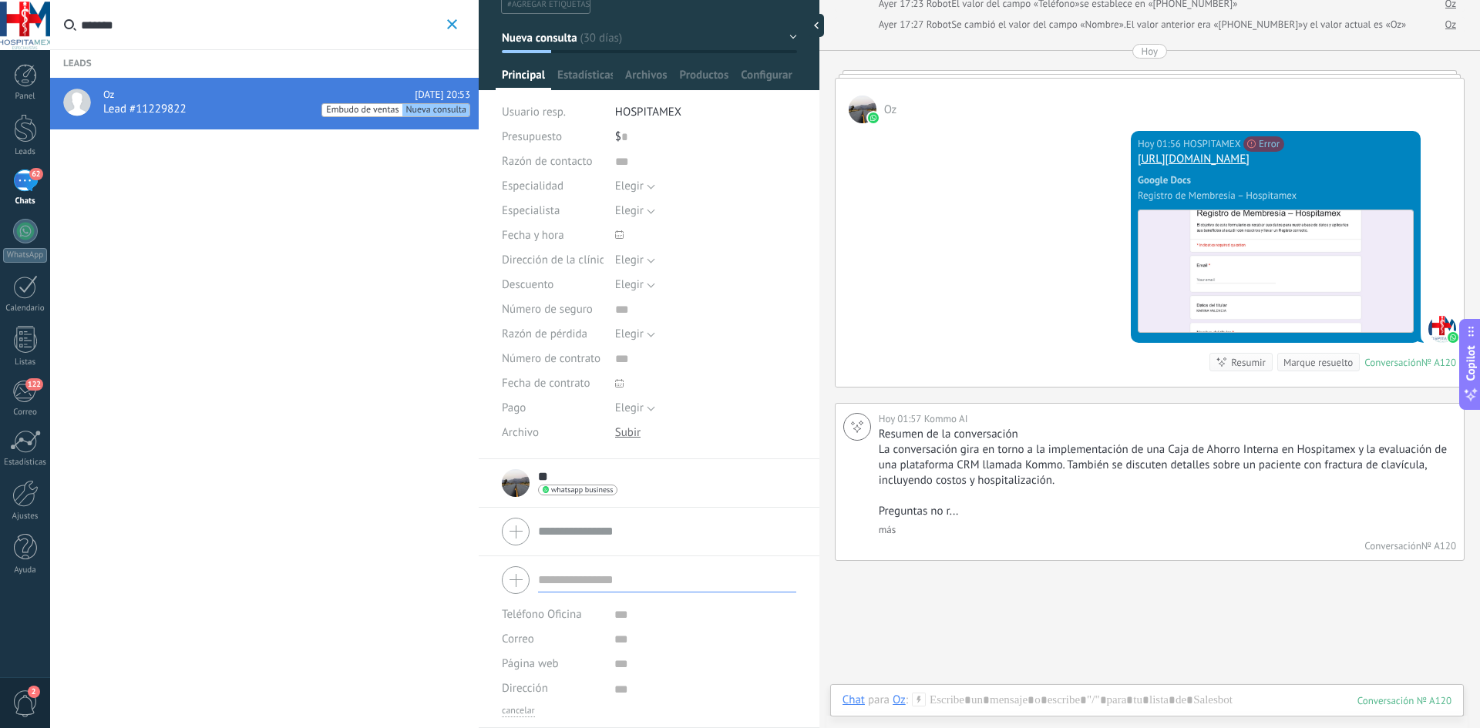
scroll to position [9671, 0]
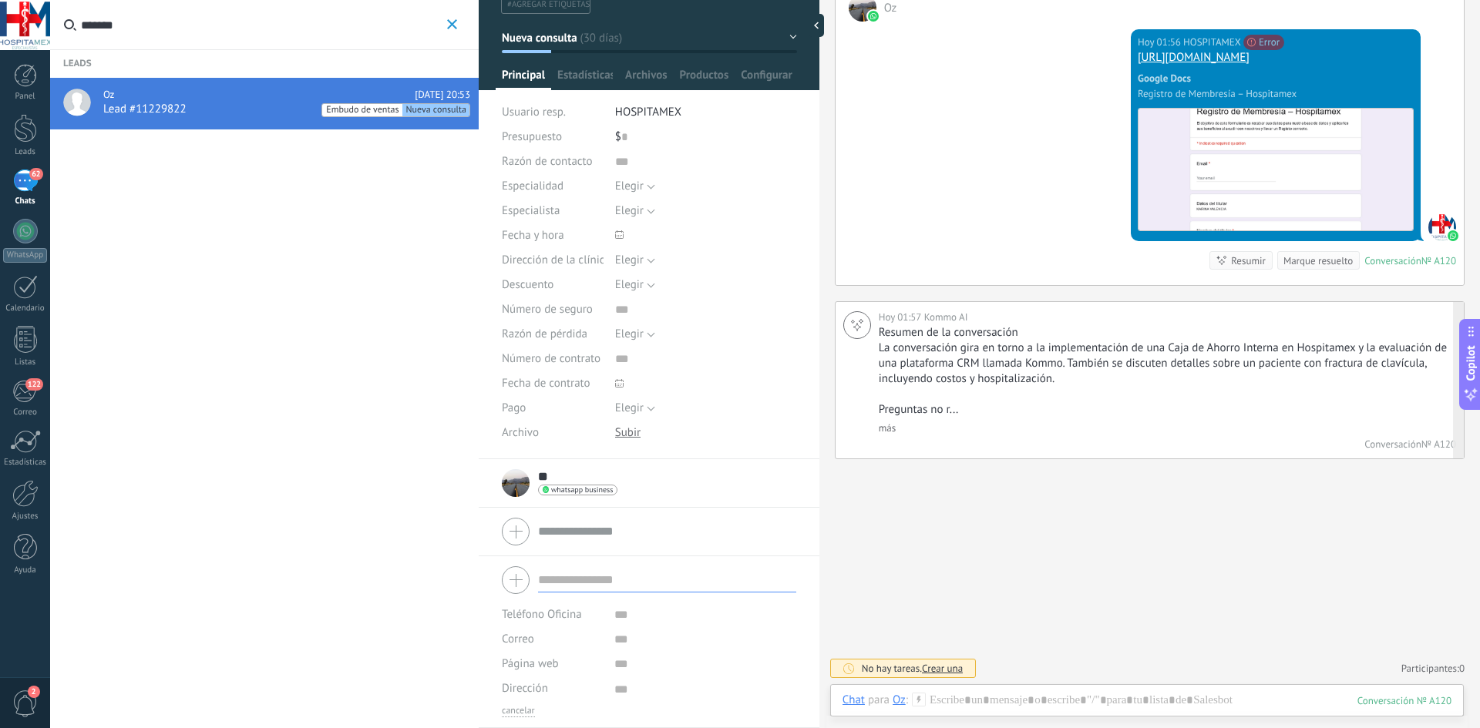
click at [1387, 435] on div "Resumen de la conversación La conversación gira en torno a la implementación de…" at bounding box center [1165, 380] width 573 height 110
click at [1231, 268] on div "Resumir" at bounding box center [1248, 261] width 35 height 15
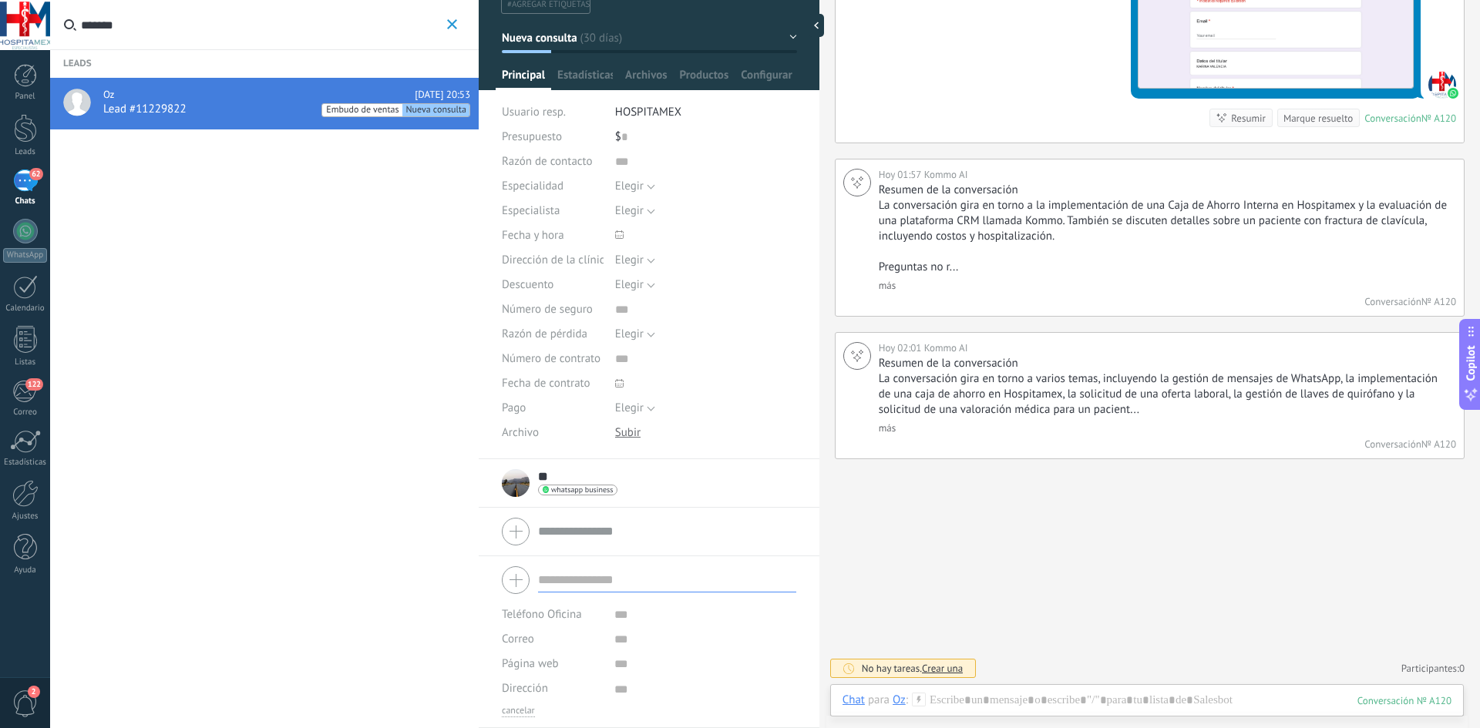
scroll to position [9838, 0]
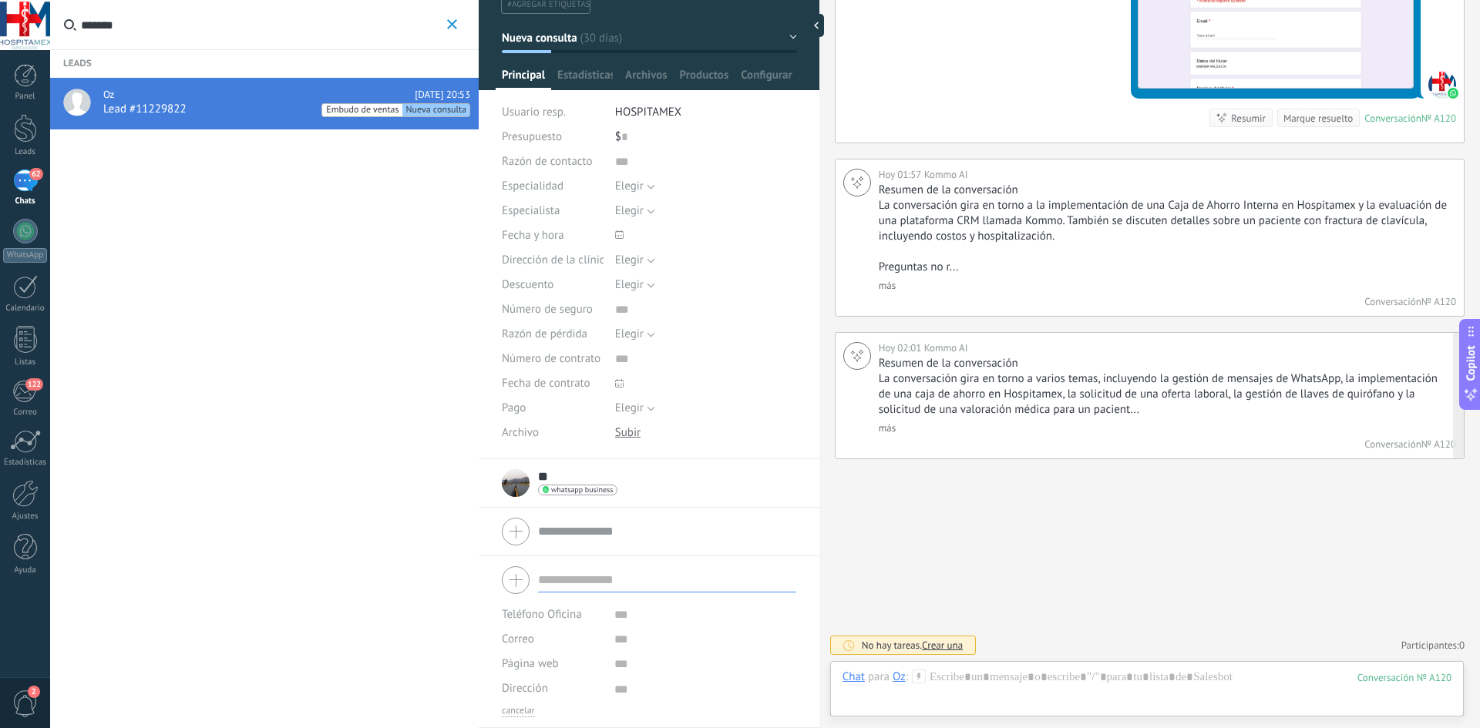
click at [889, 424] on link "más" at bounding box center [887, 428] width 17 height 13
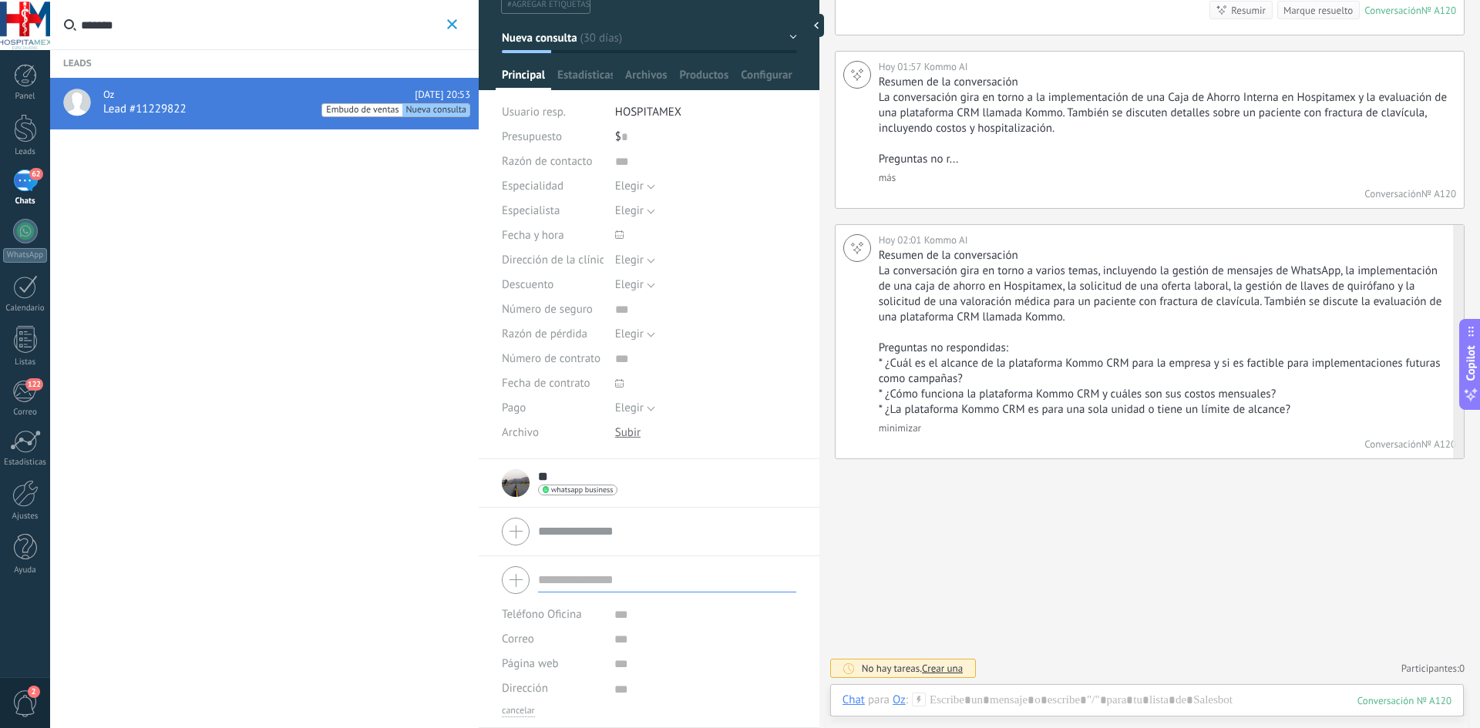
scroll to position [9946, 0]
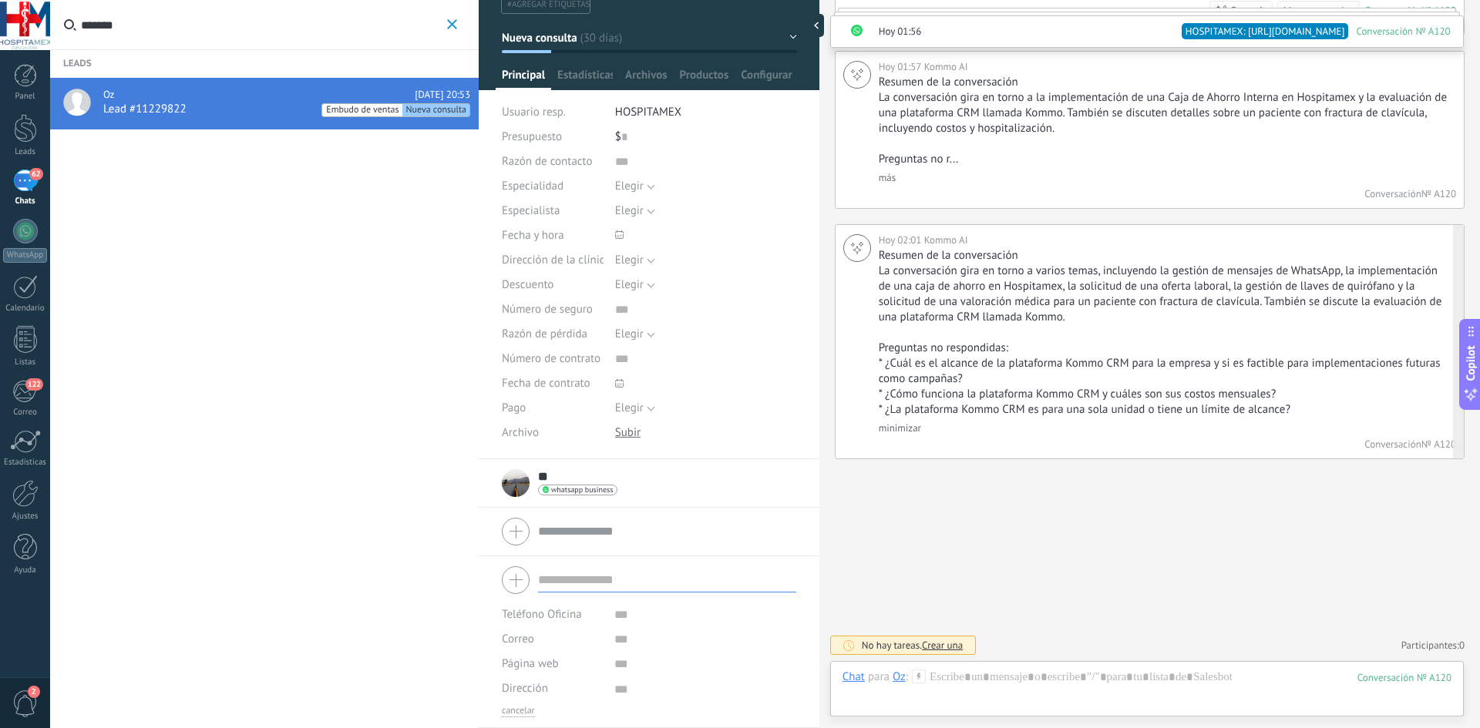
click at [904, 424] on link "minimizar" at bounding box center [900, 428] width 42 height 13
click at [0, 0] on div "Resumen de la conversación La conversación gira en torno a varios temas, incluy…" at bounding box center [0, 0] width 0 height 0
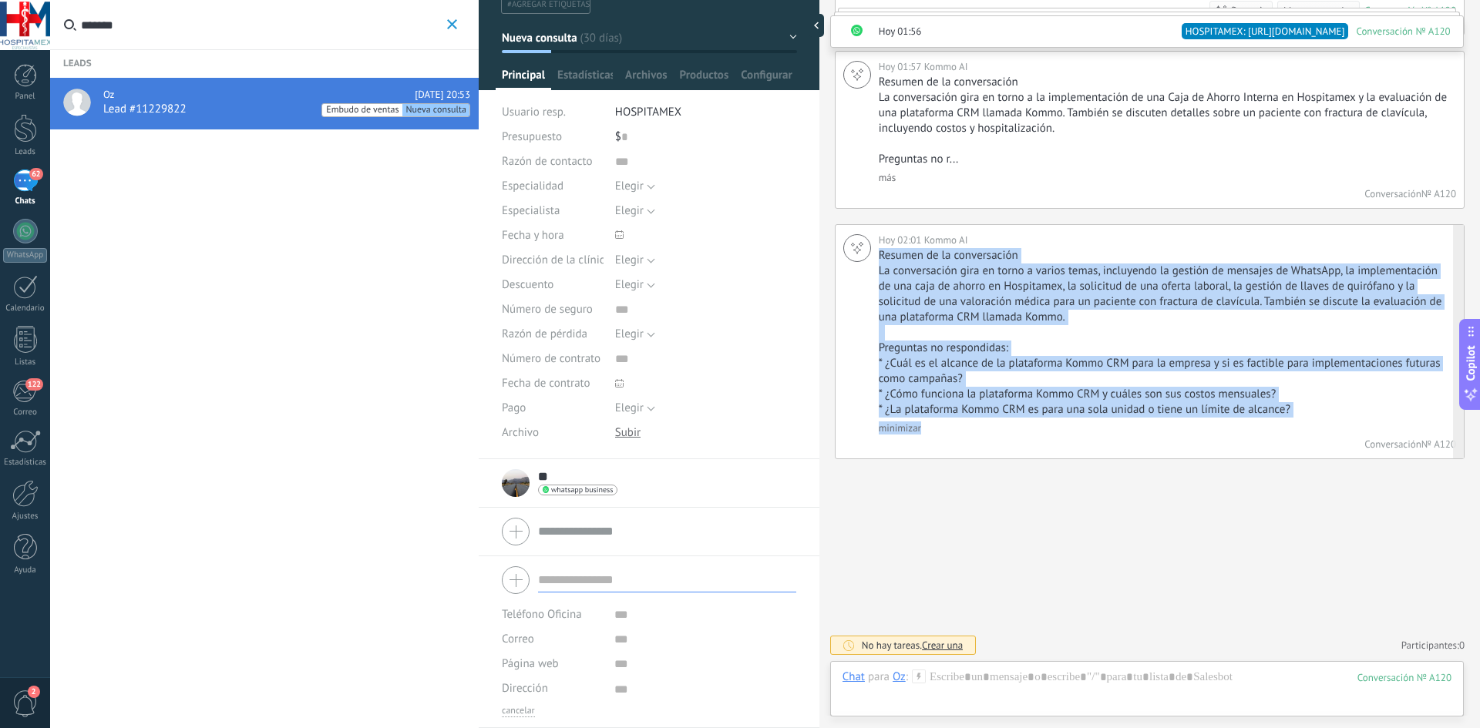
scroll to position [9838, 0]
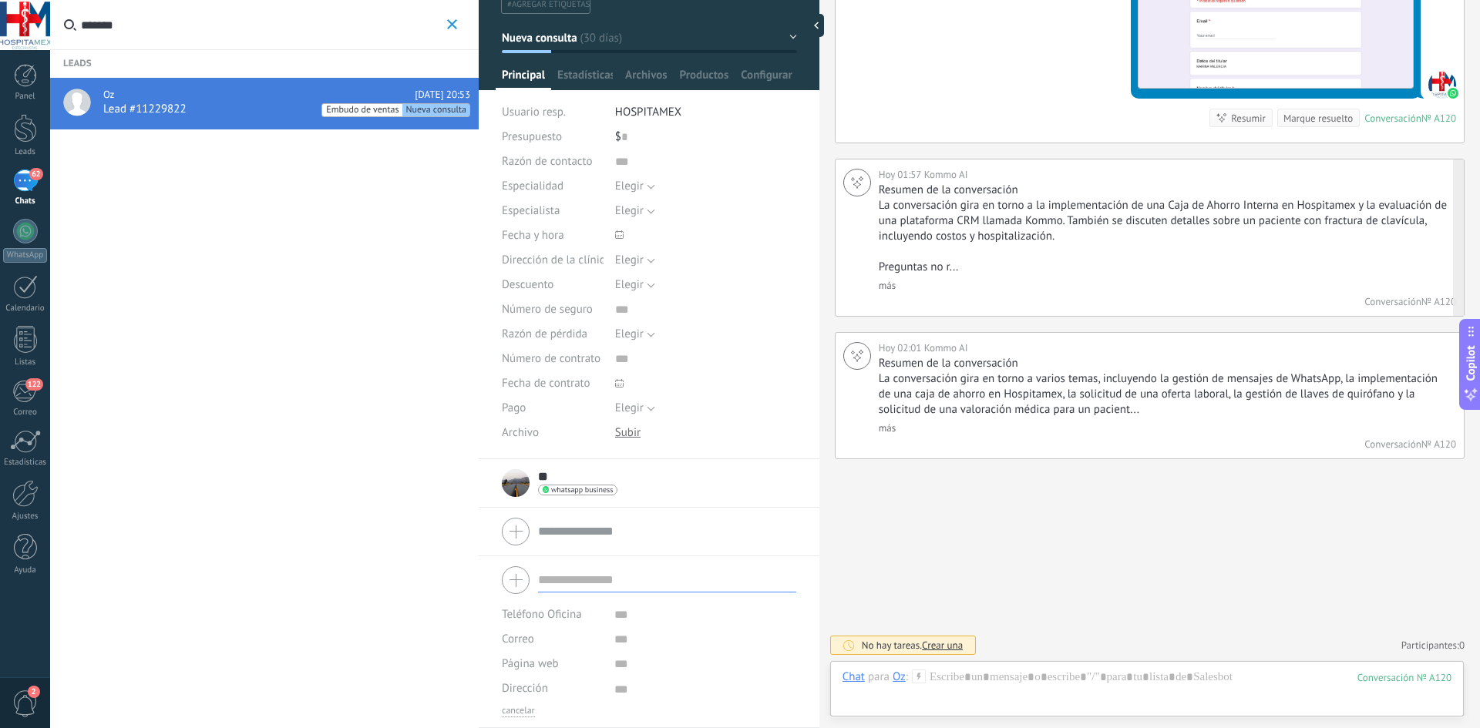
click at [890, 291] on link "más" at bounding box center [887, 285] width 17 height 13
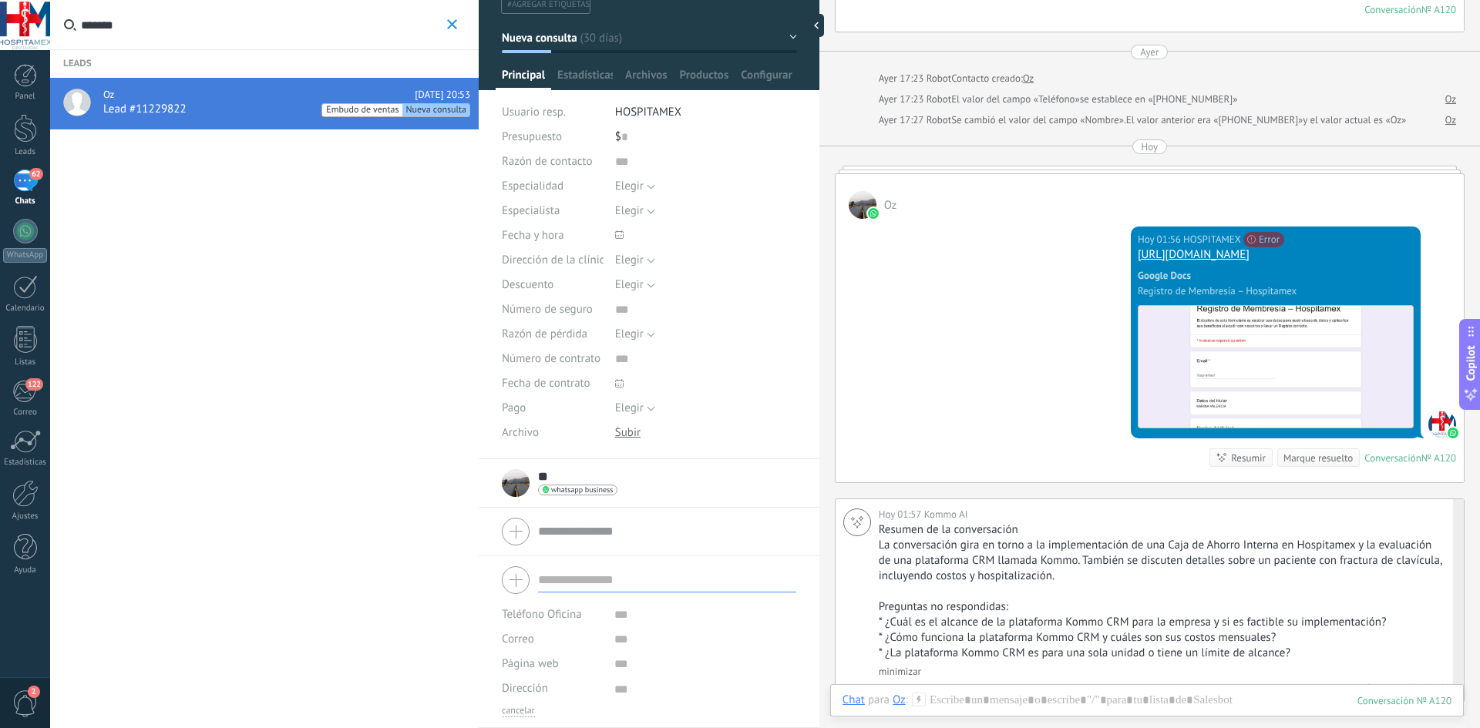
scroll to position [9422, 0]
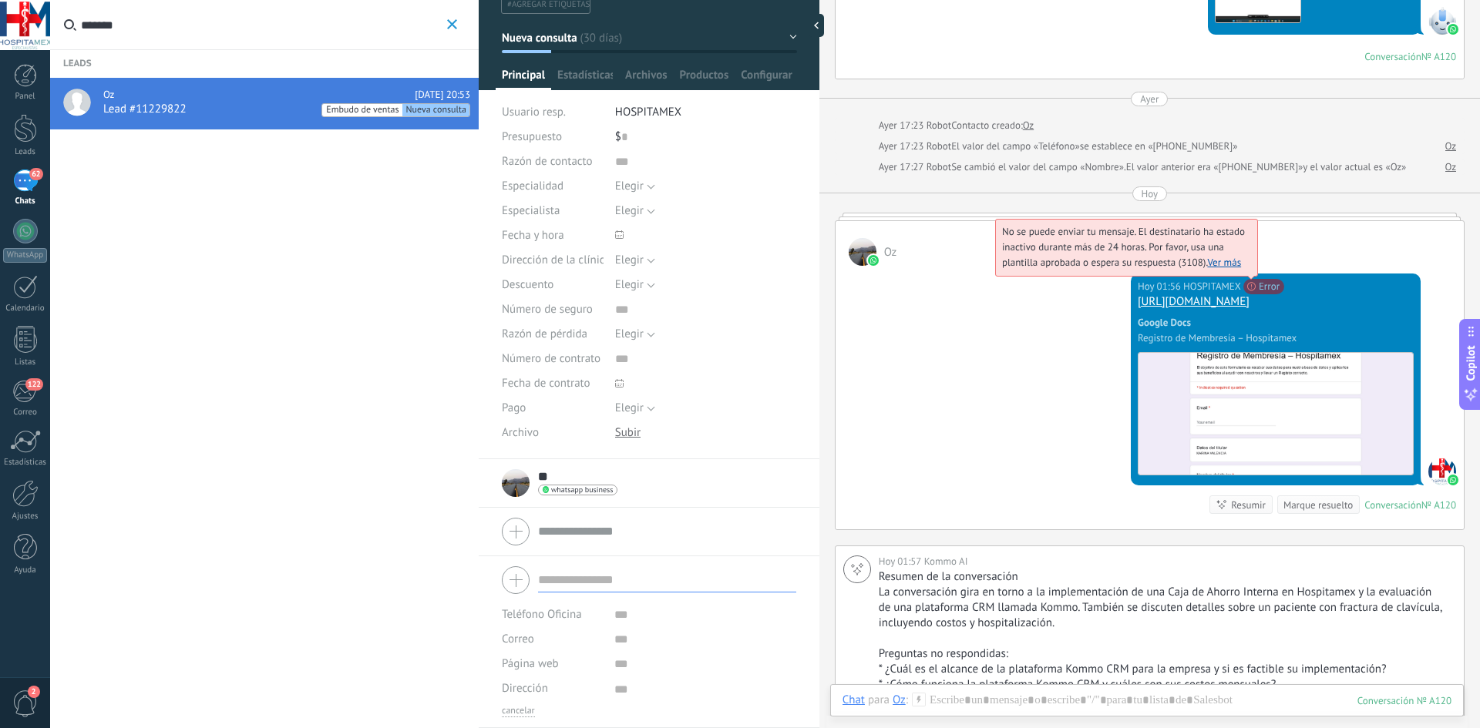
click at [1108, 269] on span "No se puede enviar tu mensaje. El destinatario ha estado inactivo durante más d…" at bounding box center [1123, 247] width 243 height 44
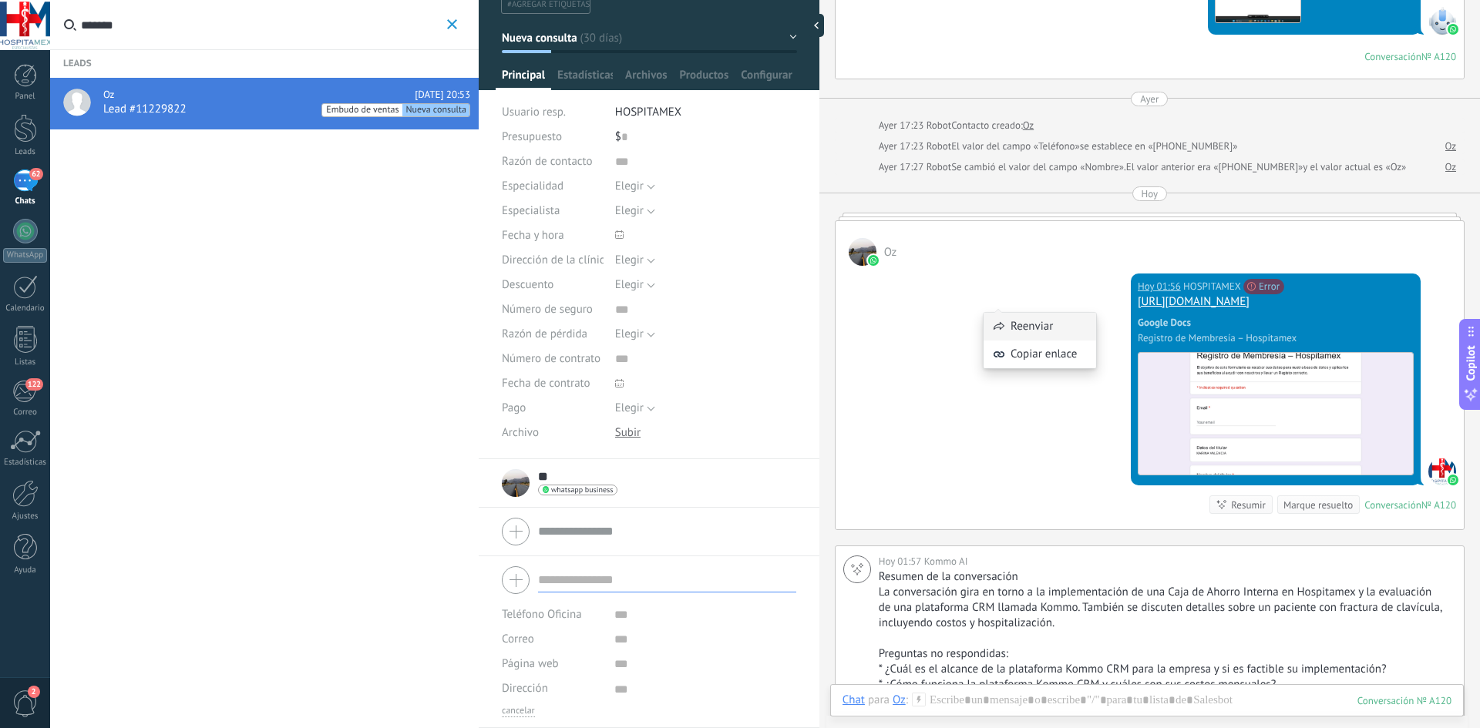
click at [1037, 325] on div "Reenviar" at bounding box center [1039, 327] width 113 height 28
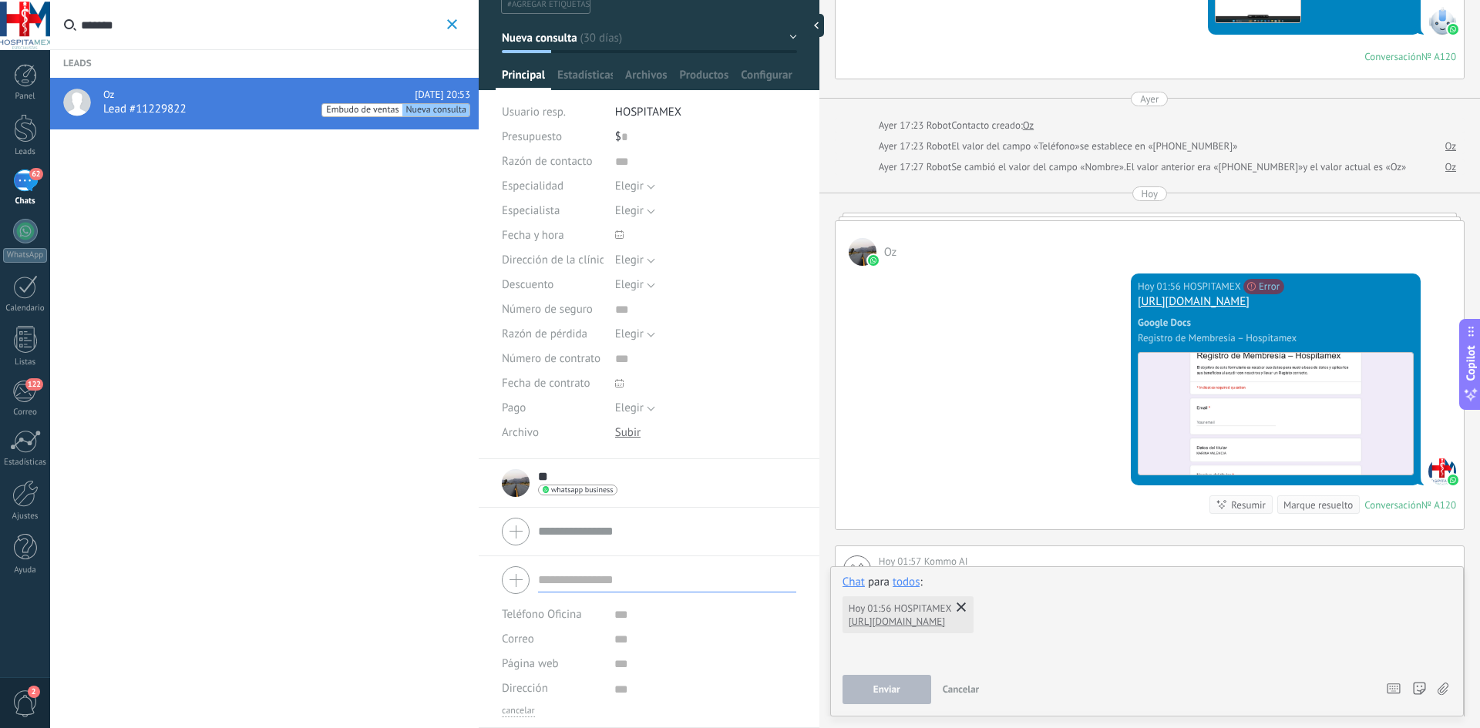
scroll to position [9884, 0]
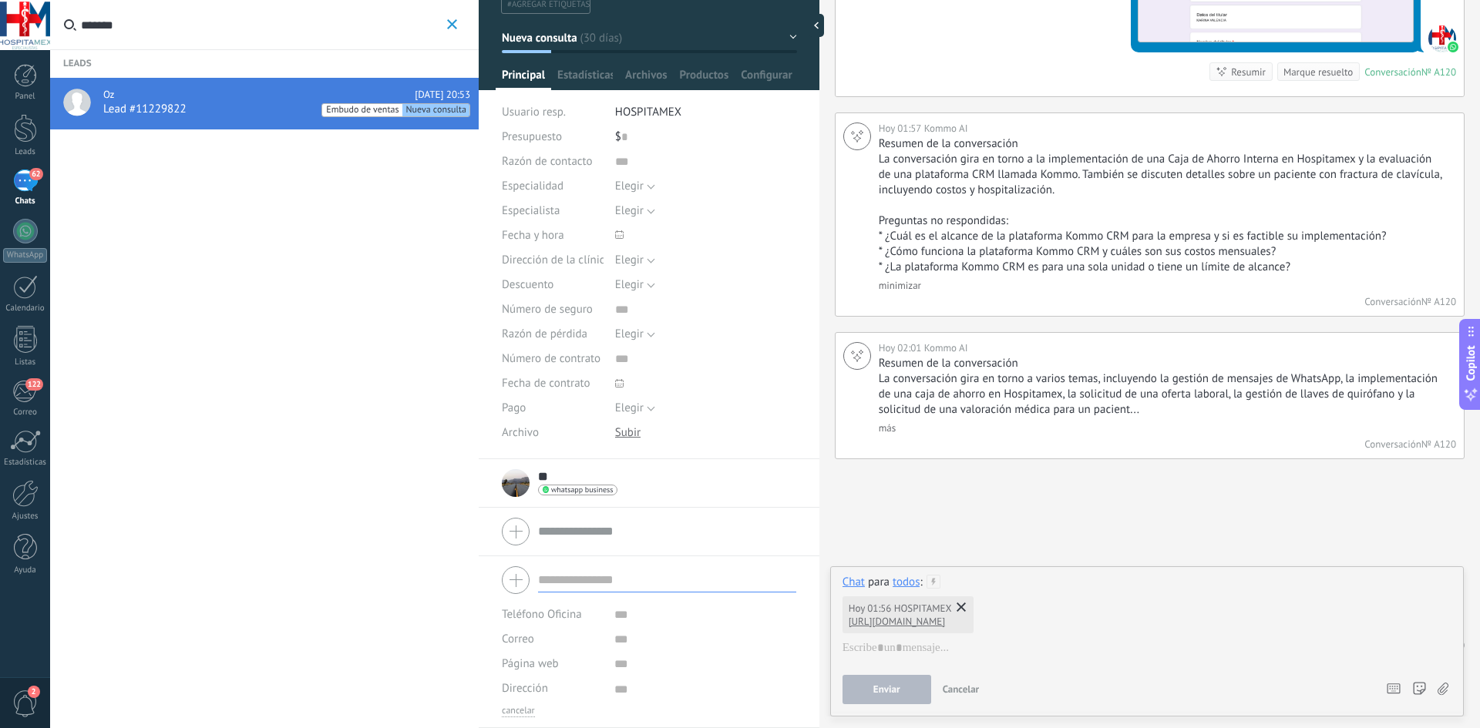
click at [884, 696] on button "Enviar" at bounding box center [886, 689] width 89 height 29
click at [906, 691] on button "Enviar" at bounding box center [886, 689] width 89 height 29
click at [973, 607] on div "[DATE] 01:56 HOSPITAMEX [URL][DOMAIN_NAME]" at bounding box center [907, 614] width 131 height 37
click at [966, 607] on icon at bounding box center [960, 607] width 9 height 9
paste div
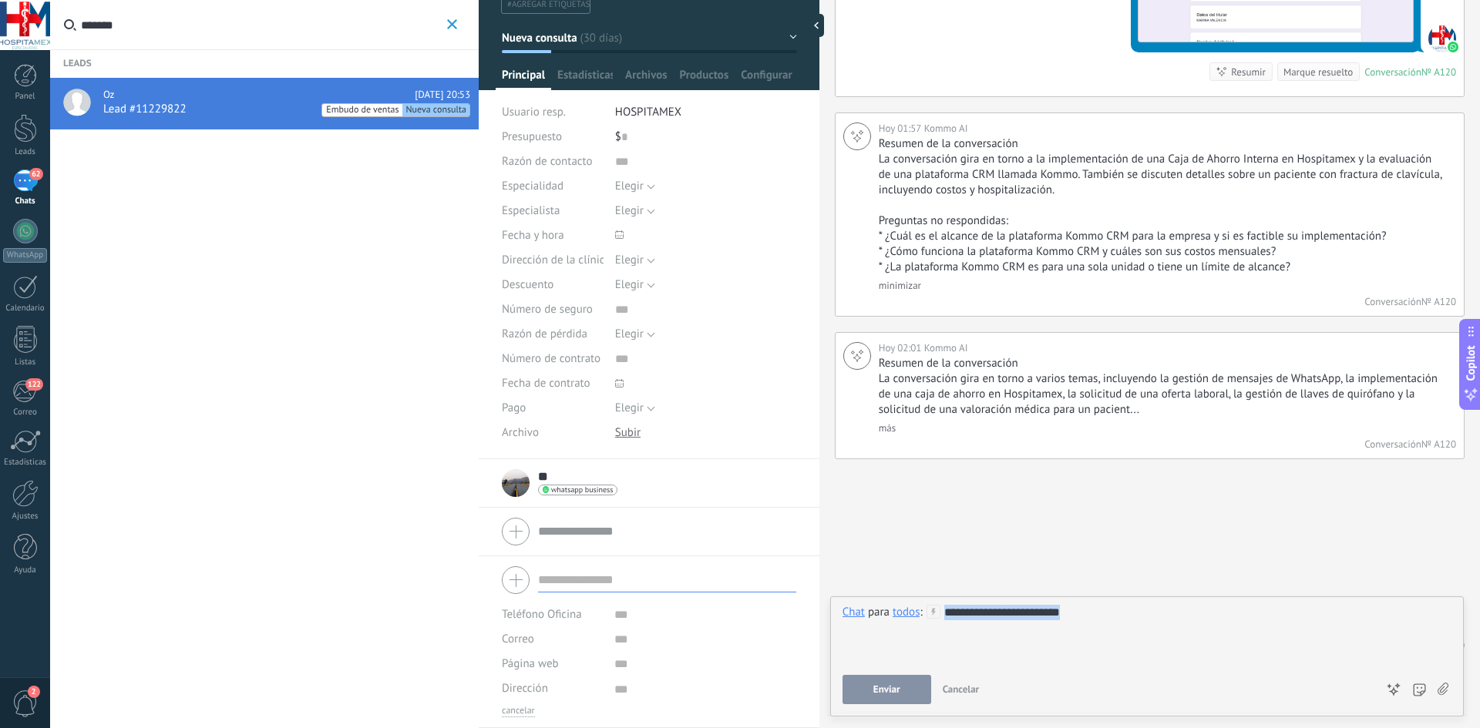
drag, startPoint x: 944, startPoint y: 614, endPoint x: 1112, endPoint y: 620, distance: 168.1
click at [1112, 620] on div "**********" at bounding box center [1146, 634] width 609 height 59
click at [1440, 687] on use at bounding box center [1442, 689] width 11 height 12
click at [0, 0] on input "file" at bounding box center [0, 0] width 0 height 0
click at [1391, 687] on icon at bounding box center [1393, 689] width 14 height 11
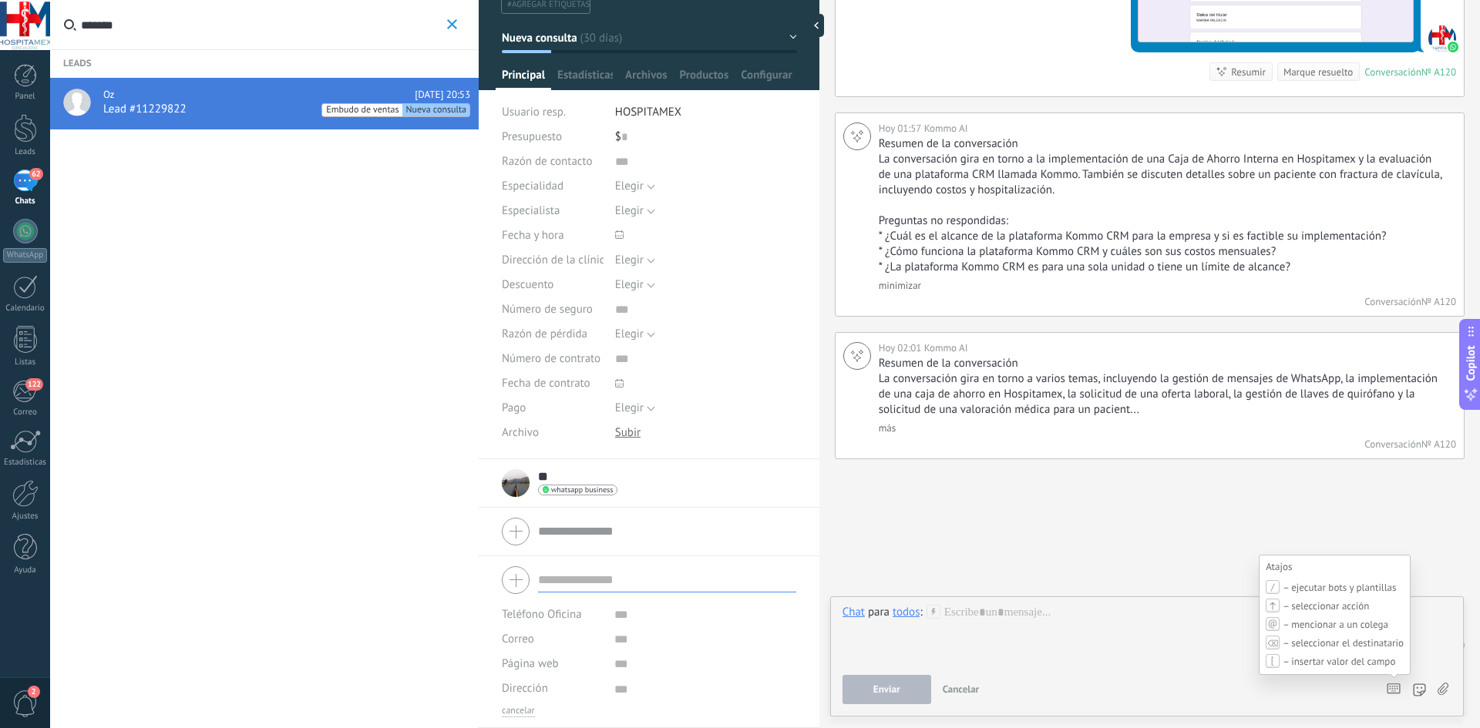
click at [1389, 690] on icon at bounding box center [1393, 689] width 14 height 11
drag, startPoint x: 1389, startPoint y: 690, endPoint x: 1295, endPoint y: 699, distance: 93.7
click at [1275, 697] on div "Enviar Cancelar Rastrear clics en links ? Reducir links largos y rastrear clics…" at bounding box center [1106, 689] width 529 height 29
click at [1396, 692] on icon at bounding box center [1393, 689] width 14 height 11
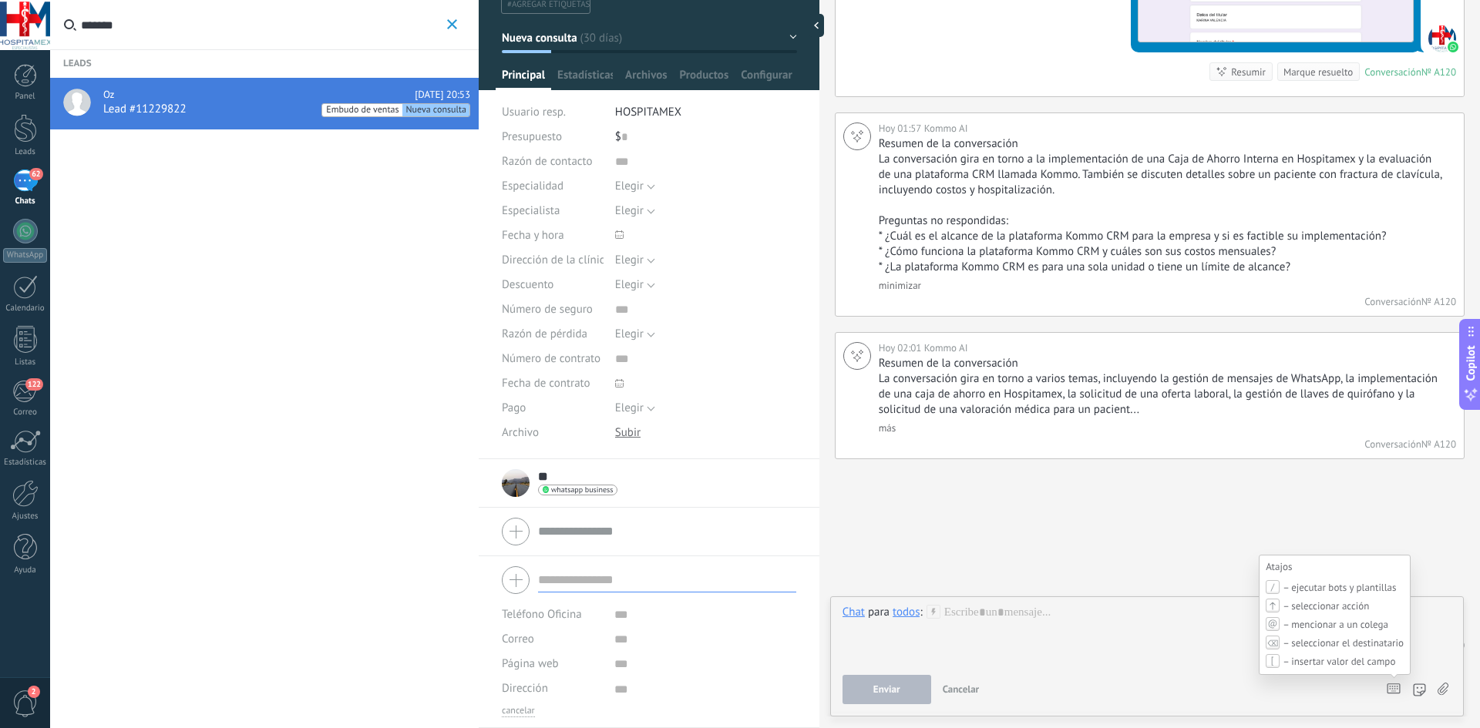
click at [1394, 687] on icon at bounding box center [1393, 689] width 14 height 11
click at [983, 607] on div at bounding box center [1146, 634] width 609 height 59
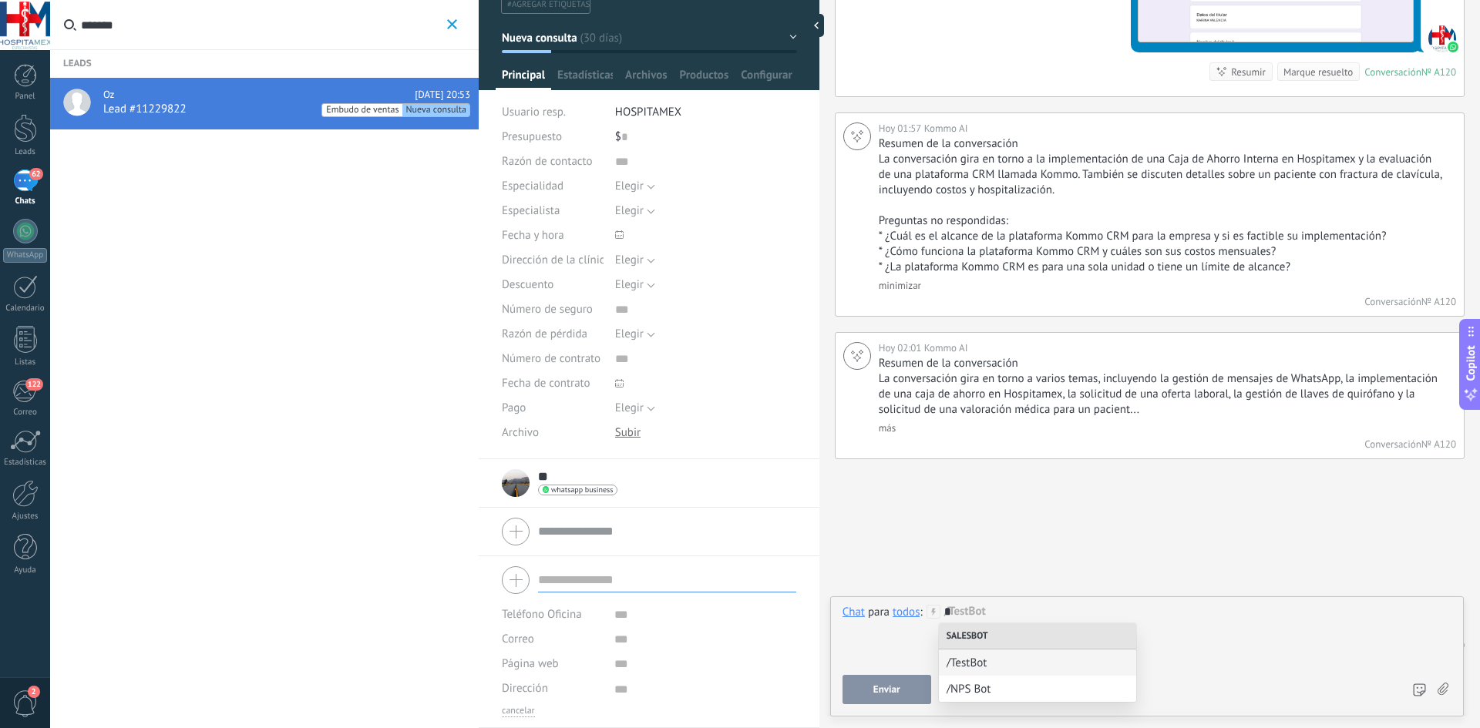
drag, startPoint x: 963, startPoint y: 636, endPoint x: 1053, endPoint y: 693, distance: 106.7
click at [1053, 694] on span "/NPS Bot" at bounding box center [1037, 689] width 182 height 15
drag, startPoint x: 1021, startPoint y: 620, endPoint x: 938, endPoint y: 625, distance: 83.4
click at [938, 625] on div "********" at bounding box center [1146, 634] width 609 height 59
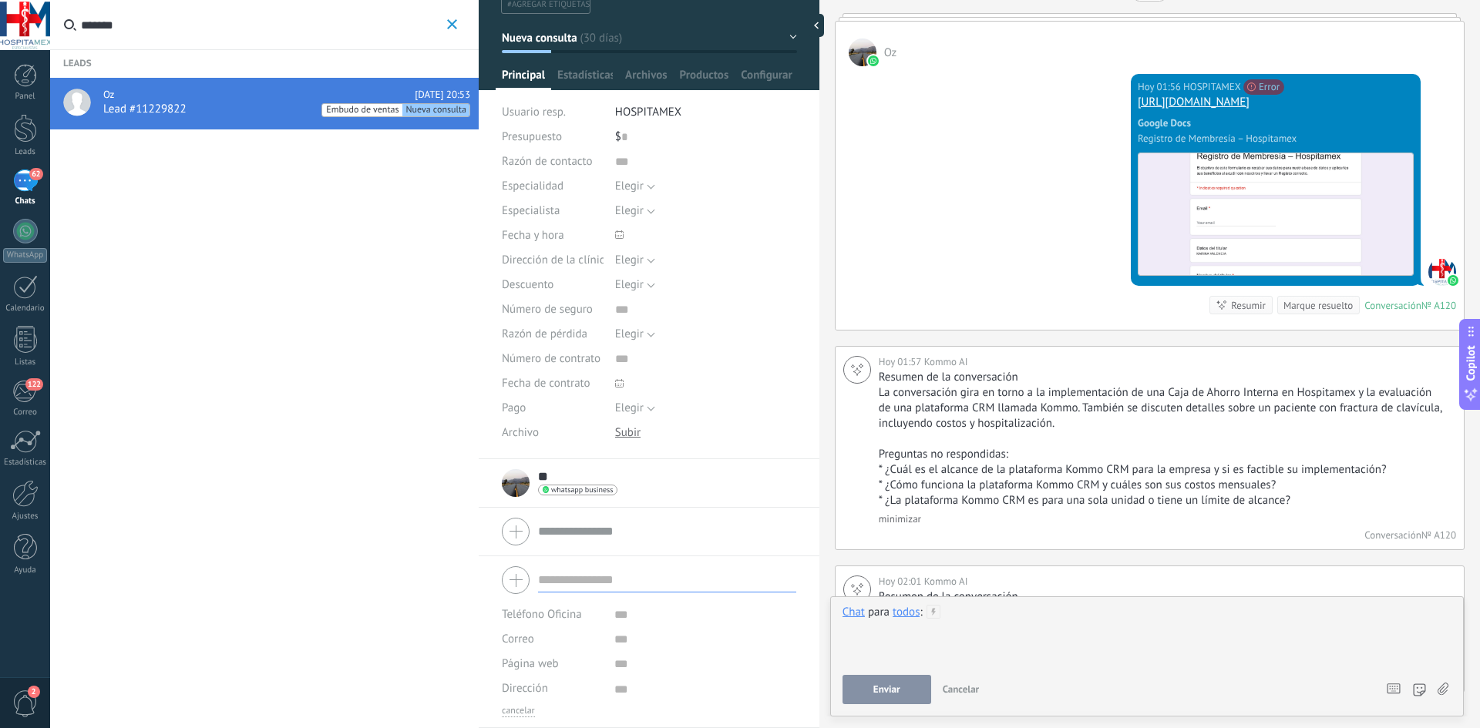
scroll to position [9576, 0]
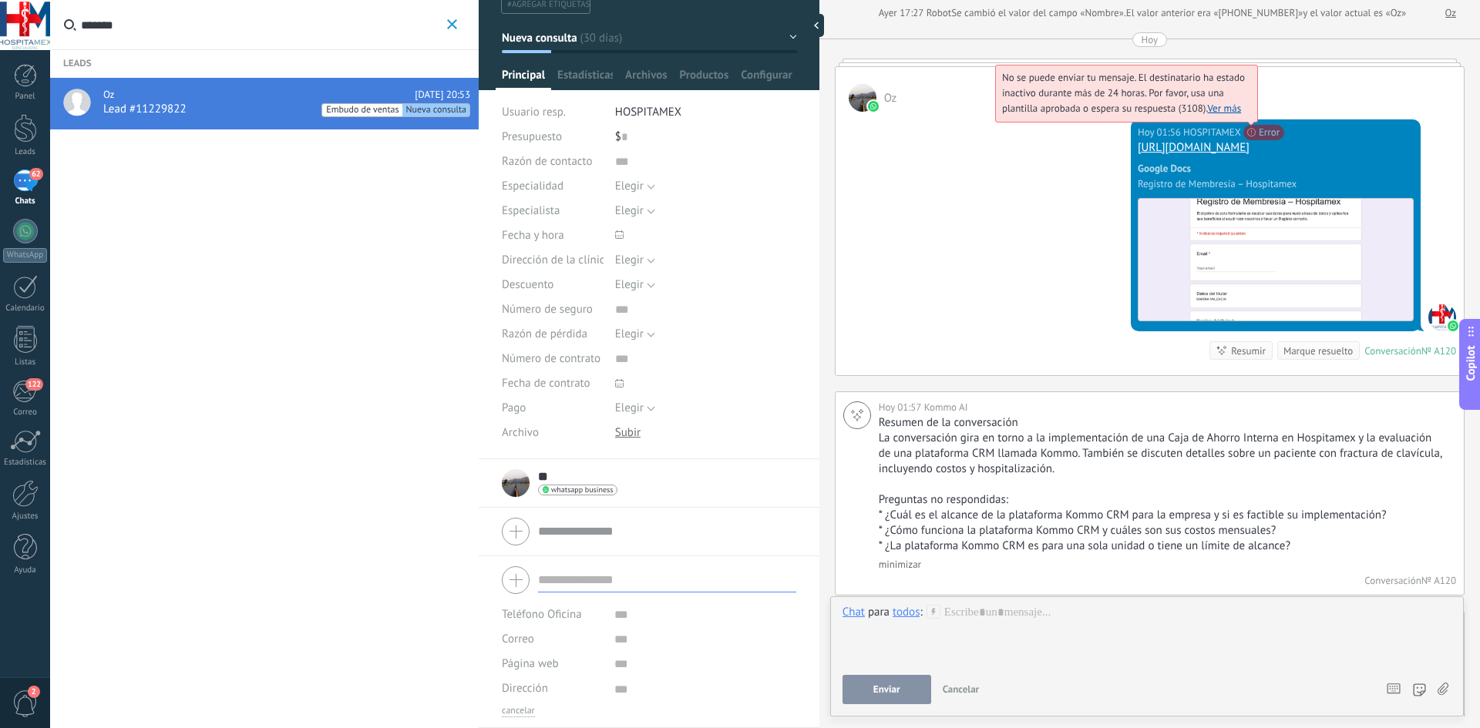
click at [1116, 115] on span "No se puede enviar tu mensaje. El destinatario ha estado inactivo durante más d…" at bounding box center [1123, 93] width 243 height 44
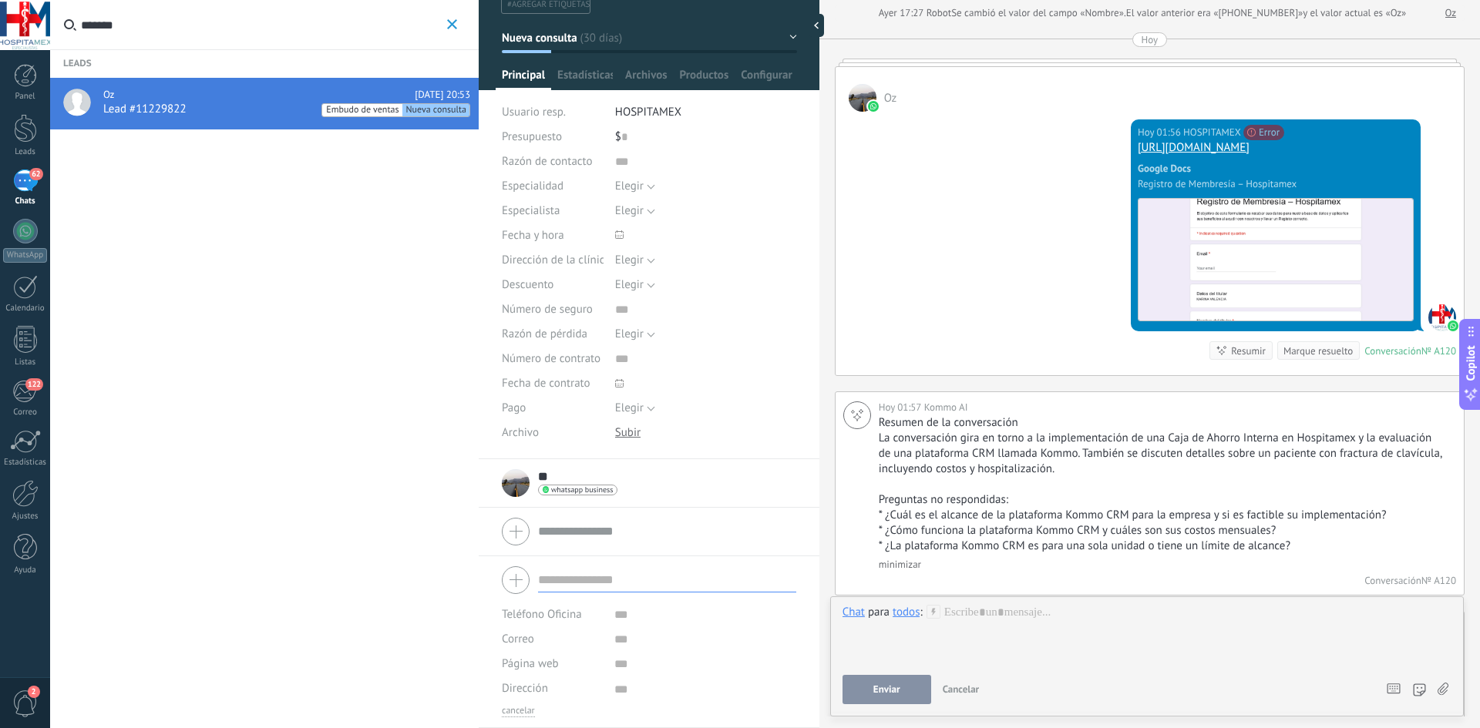
click at [902, 112] on div "Oz" at bounding box center [1149, 89] width 628 height 45
click at [1146, 47] on div "Hoy" at bounding box center [1149, 39] width 17 height 15
click at [1450, 101] on div "Oz" at bounding box center [1149, 89] width 628 height 45
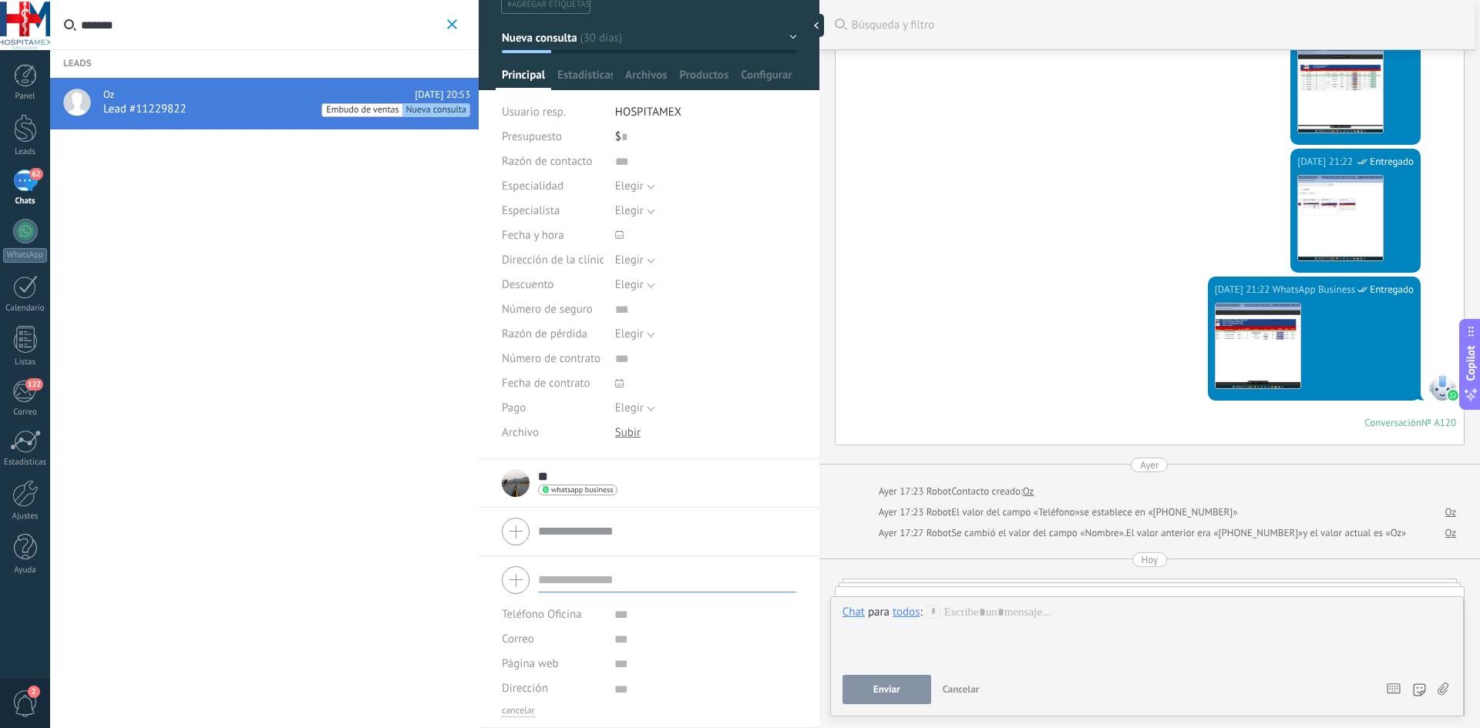
scroll to position [8960, 0]
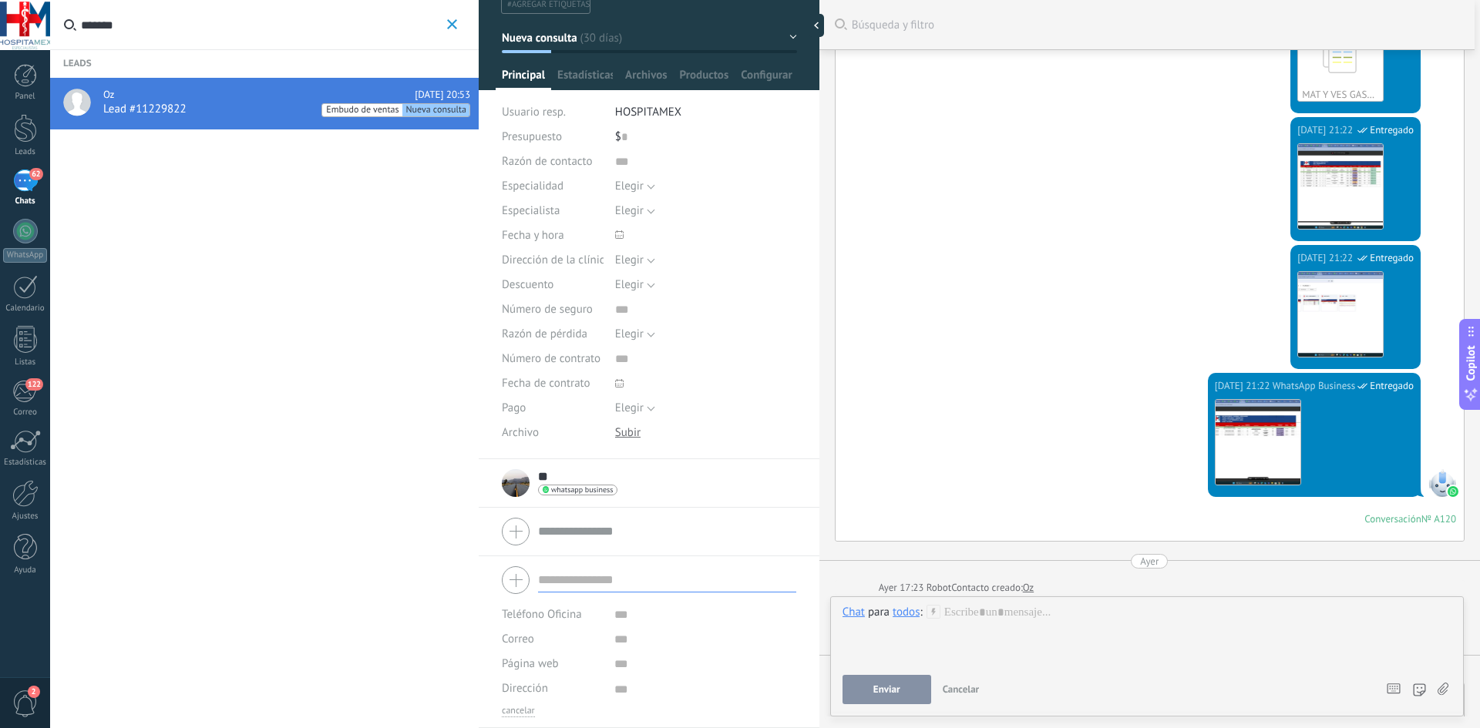
click at [1437, 688] on icon at bounding box center [1442, 689] width 11 height 13
click at [0, 0] on input "file" at bounding box center [0, 0] width 0 height 0
click at [957, 613] on div at bounding box center [1146, 634] width 609 height 59
click at [949, 615] on div at bounding box center [1146, 634] width 609 height 59
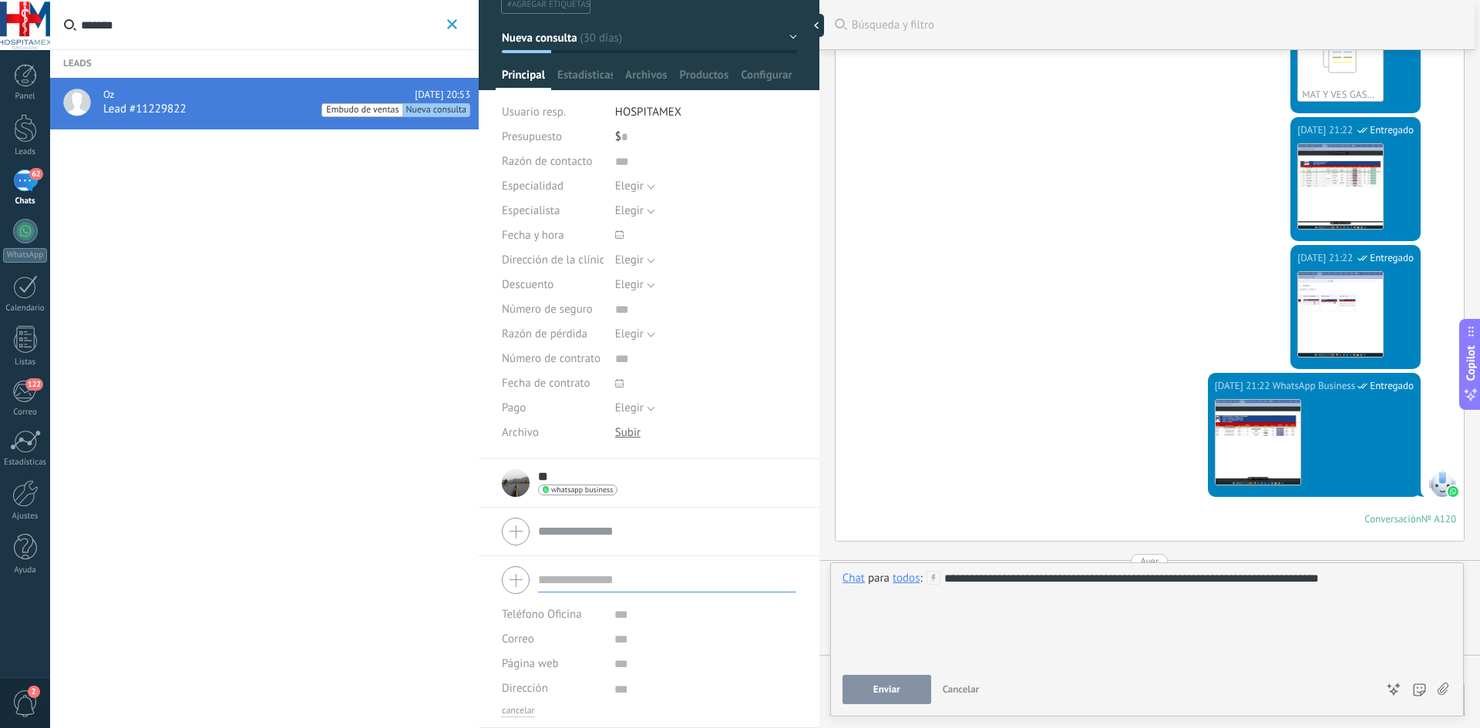
click at [847, 687] on button "Enviar" at bounding box center [886, 689] width 89 height 29
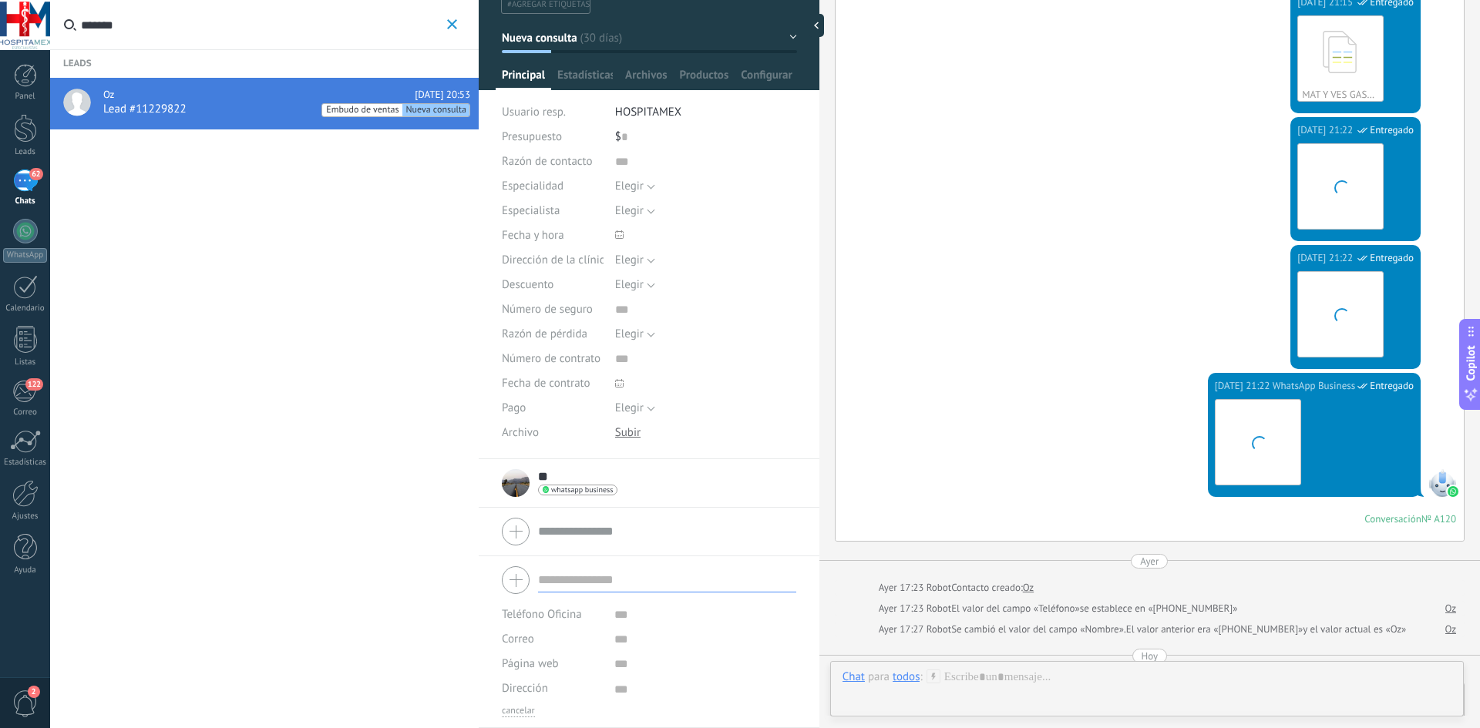
scroll to position [9884, 0]
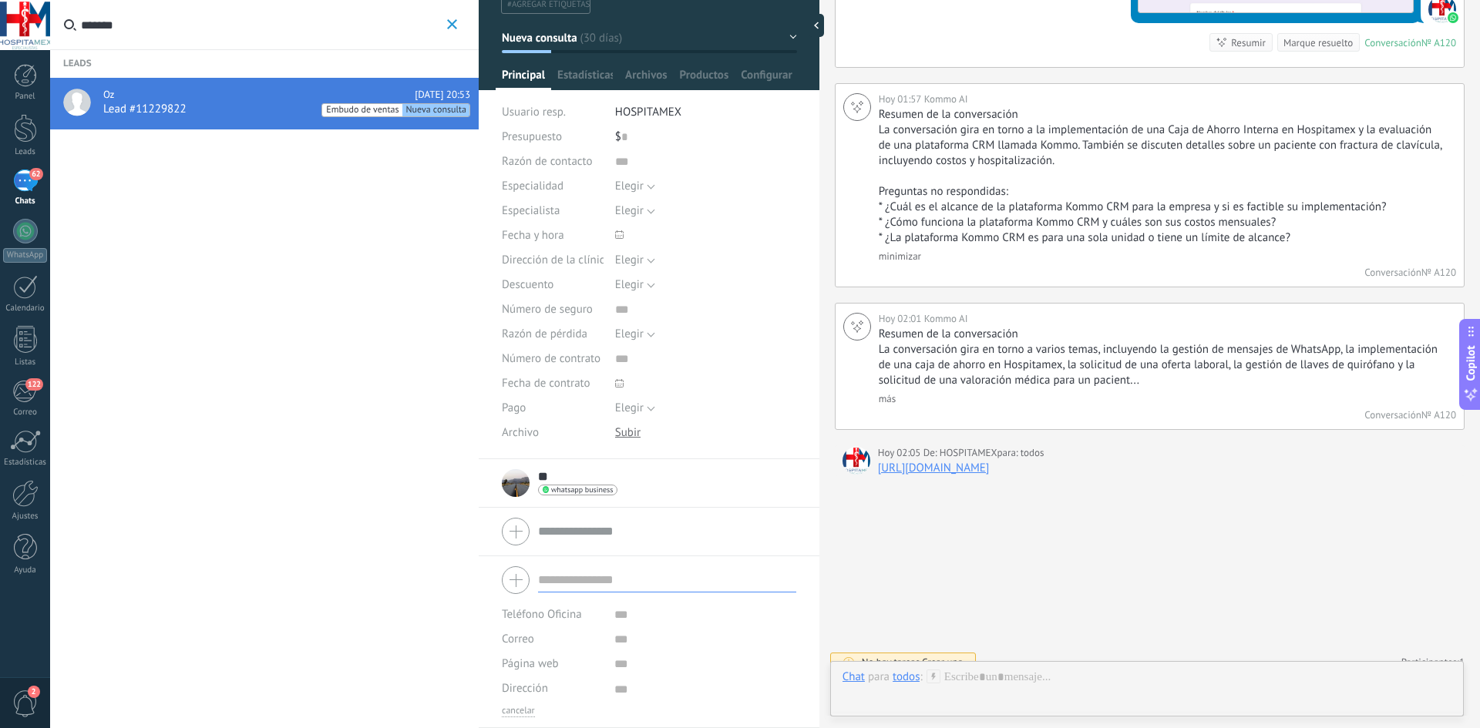
click at [990, 475] on link "[URL][DOMAIN_NAME]" at bounding box center [934, 468] width 112 height 15
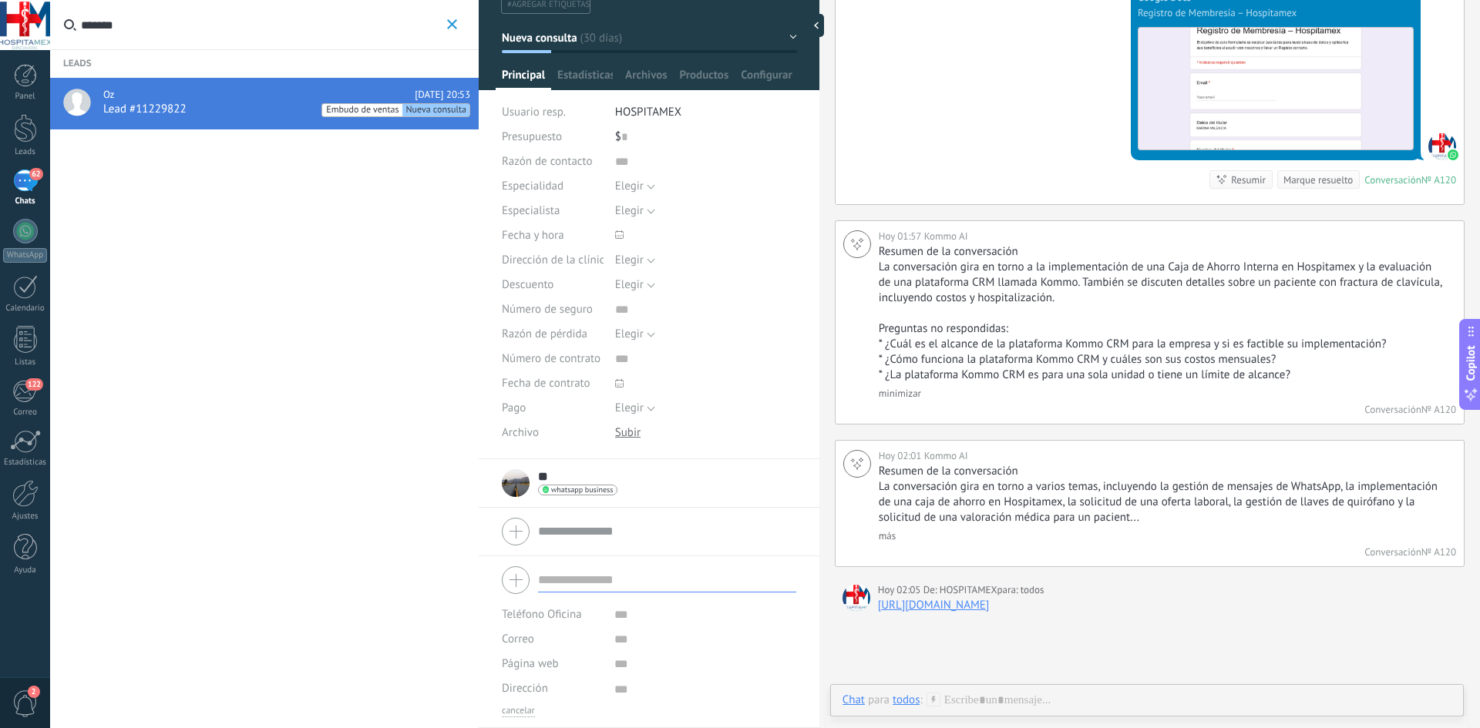
scroll to position [9931, 0]
